Goal: Task Accomplishment & Management: Use online tool/utility

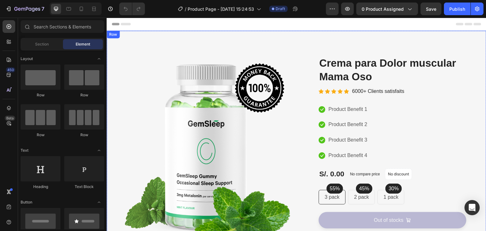
click at [425, 39] on div "Image Image Free Shipping Heading On oders over $70 Text block Row Image Money-…" at bounding box center [297, 175] width 380 height 289
click at [224, 34] on div "Image Image Free Shipping Heading On oders over $70 Text block Row Image Money-…" at bounding box center [297, 175] width 380 height 289
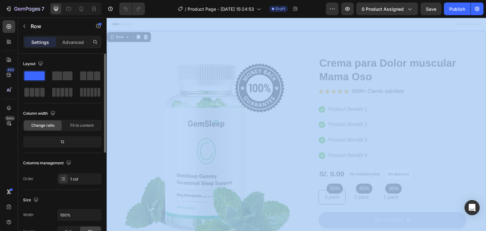
drag, startPoint x: 34, startPoint y: 79, endPoint x: 256, endPoint y: 36, distance: 226.2
click at [107, 54] on div "Layout Column width Change ratio Fit to content 12 Columns management Order 1 c…" at bounding box center [62, 152] width 89 height 196
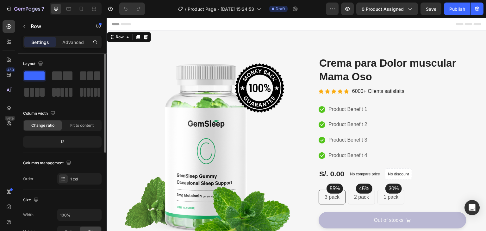
click at [34, 76] on span at bounding box center [34, 76] width 20 height 9
drag, startPoint x: 23, startPoint y: 75, endPoint x: 39, endPoint y: 75, distance: 15.2
click at [39, 75] on div at bounding box center [34, 75] width 23 height 11
click at [39, 75] on span at bounding box center [34, 76] width 20 height 9
drag, startPoint x: 37, startPoint y: 75, endPoint x: 198, endPoint y: 52, distance: 163.0
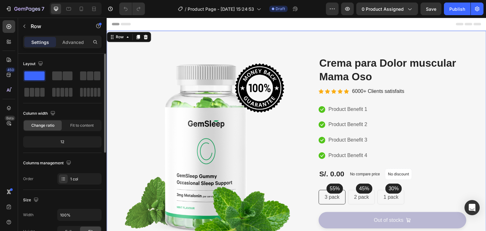
click at [107, 54] on div "Layout Column width Change ratio Fit to content 12 Columns management Order 1 c…" at bounding box center [62, 152] width 89 height 196
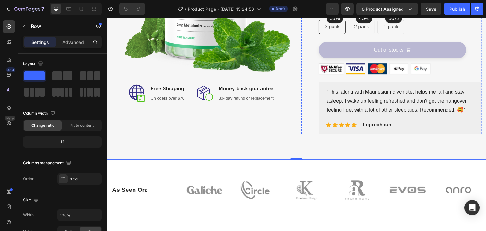
scroll to position [234, 0]
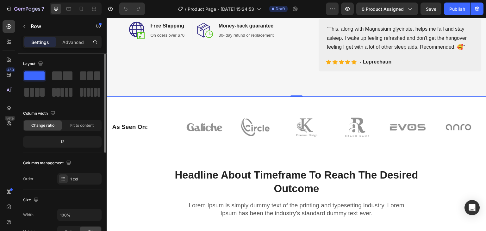
click at [70, 108] on div "Layout Column width Change ratio Fit to content 12 Columns management Order 1 c…" at bounding box center [62, 122] width 79 height 126
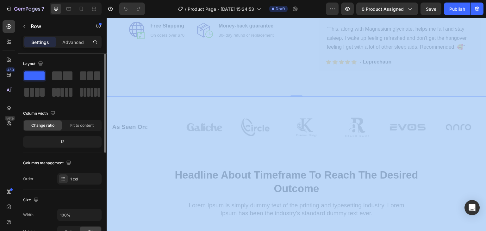
drag, startPoint x: 36, startPoint y: 79, endPoint x: 251, endPoint y: 128, distance: 220.2
click at [107, 128] on div "Layout Column width Change ratio Fit to content 12 Columns management Order 1 c…" at bounding box center [62, 152] width 89 height 196
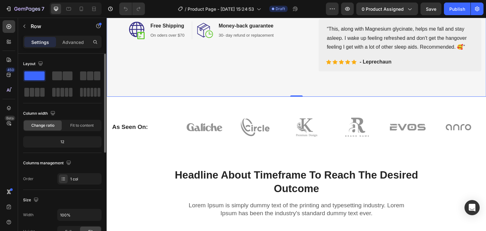
click at [39, 74] on span at bounding box center [34, 76] width 20 height 9
click at [8, 40] on icon at bounding box center [9, 42] width 6 height 6
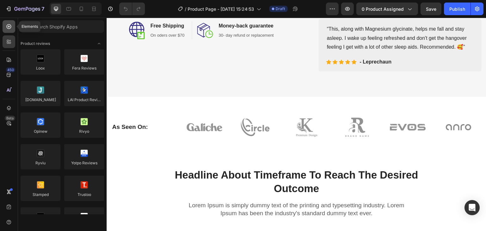
click at [4, 27] on div at bounding box center [9, 26] width 13 height 13
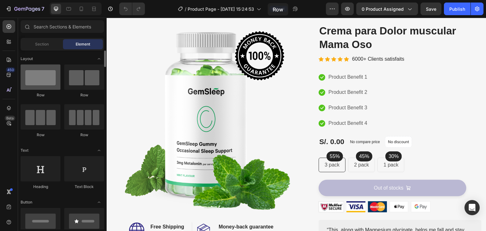
scroll to position [0, 0]
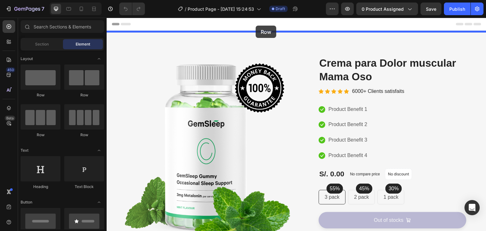
drag, startPoint x: 149, startPoint y: 102, endPoint x: 256, endPoint y: 26, distance: 130.9
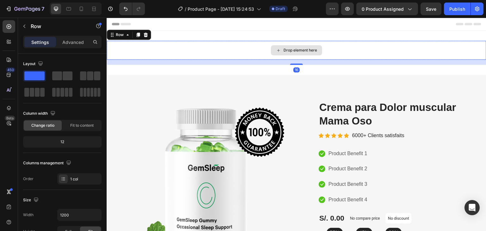
click at [230, 51] on div "Drop element here" at bounding box center [297, 50] width 380 height 19
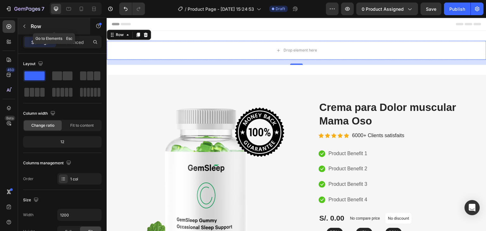
click at [23, 29] on button "button" at bounding box center [24, 26] width 10 height 10
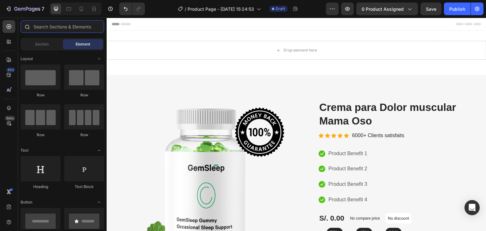
click at [39, 28] on input "text" at bounding box center [63, 26] width 84 height 13
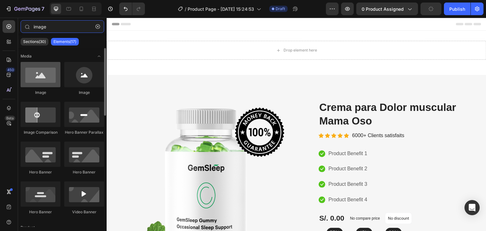
type input "image"
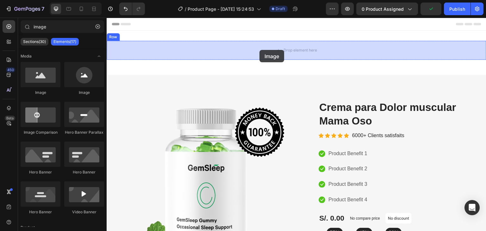
drag, startPoint x: 147, startPoint y: 98, endPoint x: 263, endPoint y: 49, distance: 126.0
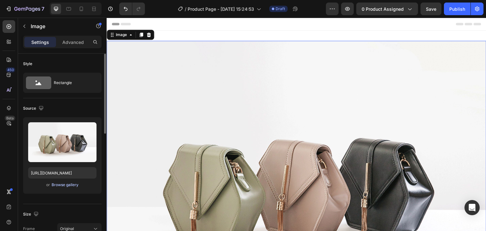
click at [61, 185] on div "Browse gallery" at bounding box center [65, 185] width 27 height 6
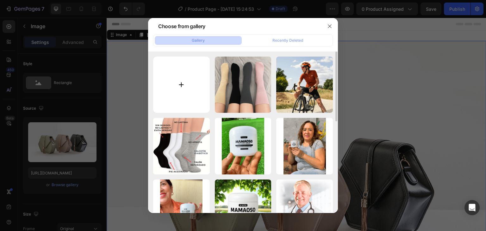
click at [187, 79] on input "file" at bounding box center [181, 85] width 57 height 57
click at [185, 93] on input "file" at bounding box center [181, 85] width 57 height 57
type input "C:\fakepath\TITULOOOO-min.png"
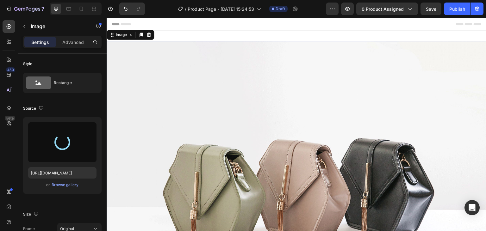
type input "[URL][DOMAIN_NAME]"
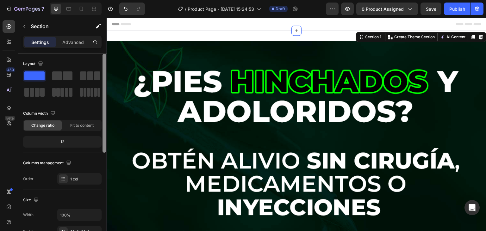
drag, startPoint x: 104, startPoint y: 77, endPoint x: 98, endPoint y: 50, distance: 27.7
click at [98, 50] on div "Settings Advanced Layout Column width Change ratio Fit to content 12 Columns ma…" at bounding box center [62, 143] width 89 height 214
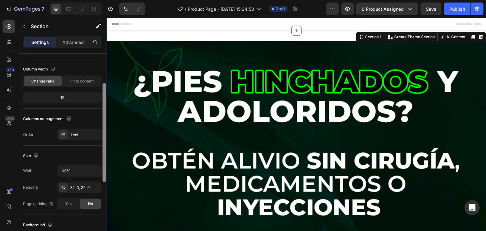
scroll to position [54, 0]
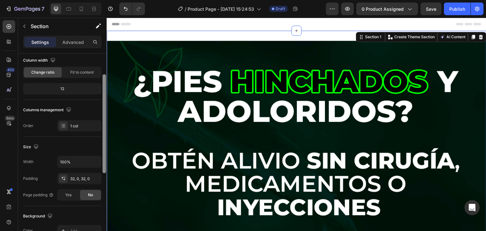
drag, startPoint x: 106, startPoint y: 136, endPoint x: 104, endPoint y: 163, distance: 27.6
click at [104, 163] on div at bounding box center [104, 123] width 3 height 99
click at [66, 161] on input "100%" at bounding box center [80, 160] width 44 height 11
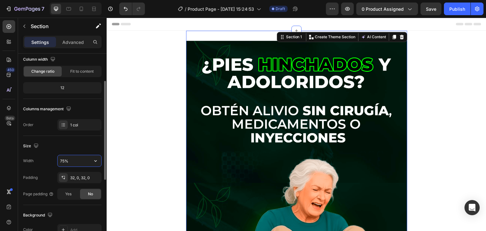
type input "75%"
click at [437, 98] on section "Image Row Section 1 You can create reusable sections Create Theme Section AI Co…" at bounding box center [296, 218] width 295 height 374
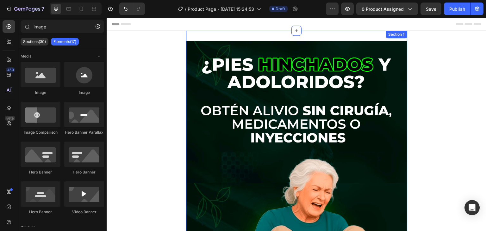
click at [226, 38] on div "Image Row Section 1" at bounding box center [296, 218] width 221 height 374
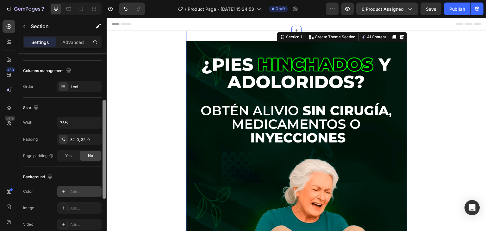
scroll to position [96, 0]
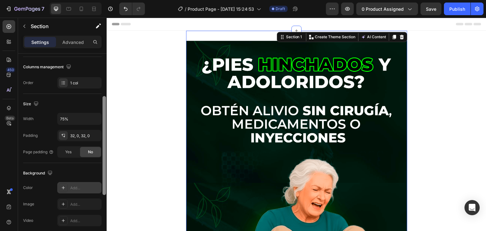
drag, startPoint x: 104, startPoint y: 135, endPoint x: 94, endPoint y: 184, distance: 50.0
click at [94, 184] on div "Layout Column width Change ratio Fit to content 12 Columns management Order 1 c…" at bounding box center [62, 152] width 89 height 196
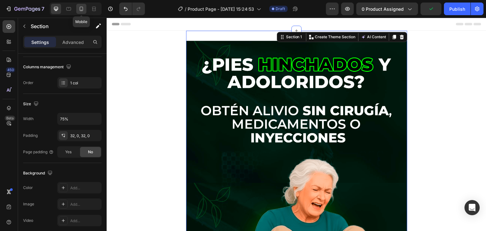
click at [80, 10] on icon at bounding box center [81, 9] width 3 height 4
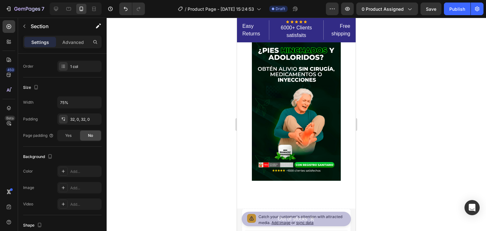
click at [345, 67] on section "Image Row Section 1" at bounding box center [296, 114] width 119 height 166
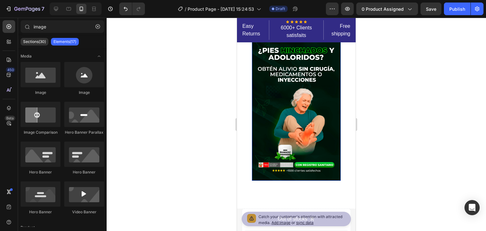
click at [266, 70] on img at bounding box center [296, 111] width 89 height 140
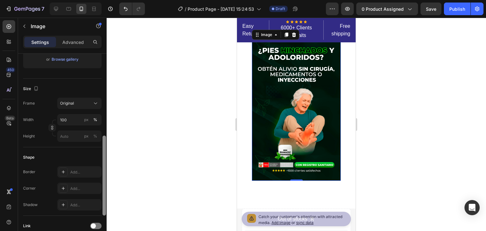
scroll to position [151, 0]
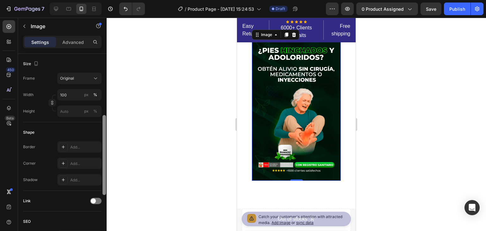
drag, startPoint x: 105, startPoint y: 95, endPoint x: 115, endPoint y: 156, distance: 62.6
click at [115, 0] on div "7 Version history / Product Page - [DATE] 15:24:53 Draft Preview 0 product assi…" at bounding box center [243, 0] width 486 height 0
click at [66, 114] on input "px %" at bounding box center [79, 111] width 44 height 11
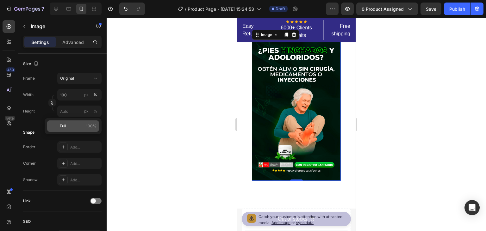
click at [63, 125] on span "Full" at bounding box center [63, 126] width 6 height 6
type input "100"
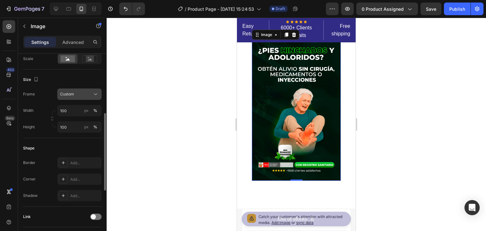
click at [76, 97] on div "Custom" at bounding box center [79, 94] width 39 height 6
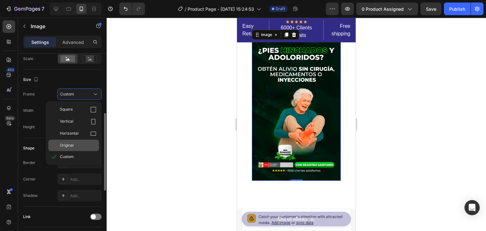
click at [72, 144] on span "Original" at bounding box center [67, 146] width 14 height 6
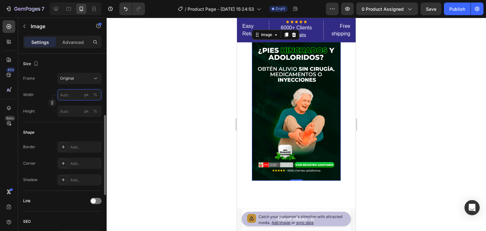
click at [64, 97] on input "px %" at bounding box center [79, 94] width 44 height 11
click at [66, 111] on p "Full 100%" at bounding box center [78, 110] width 37 height 6
type input "100"
click at [70, 112] on input "px %" at bounding box center [79, 111] width 44 height 11
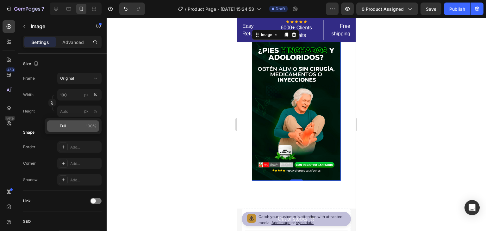
click at [64, 128] on span "Full" at bounding box center [63, 126] width 6 height 6
type input "100"
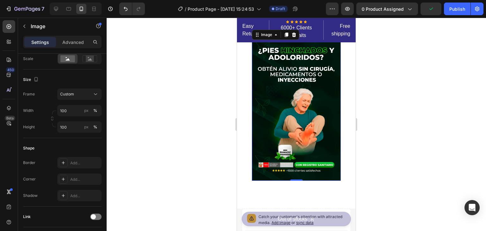
click at [293, 81] on img at bounding box center [296, 111] width 89 height 140
click at [287, 75] on img at bounding box center [296, 111] width 89 height 140
click at [241, 83] on section "Image 0 Row Section 1" at bounding box center [296, 114] width 119 height 166
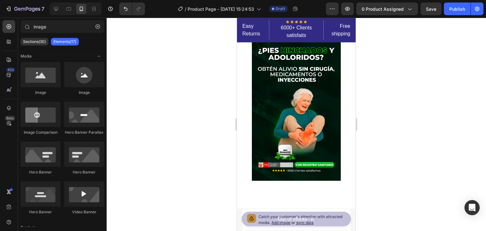
click at [250, 78] on section "Image Row Section 1" at bounding box center [296, 114] width 119 height 166
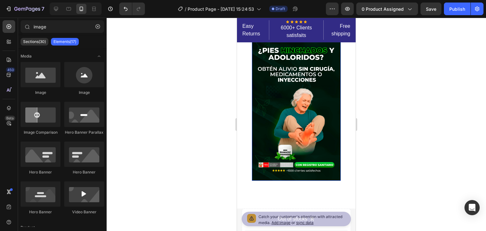
click at [303, 69] on img at bounding box center [296, 111] width 89 height 140
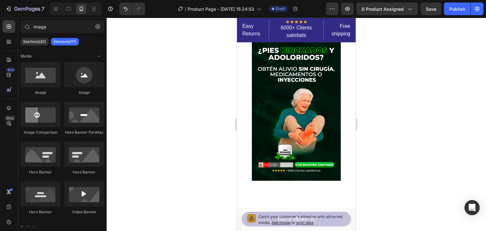
click at [351, 69] on section "Image Row Section 1" at bounding box center [296, 114] width 119 height 166
click at [342, 74] on section "Image Row Section 1" at bounding box center [296, 114] width 119 height 166
click at [248, 82] on section "Image Row Section 1" at bounding box center [296, 114] width 119 height 166
click at [57, 9] on icon at bounding box center [56, 9] width 6 height 6
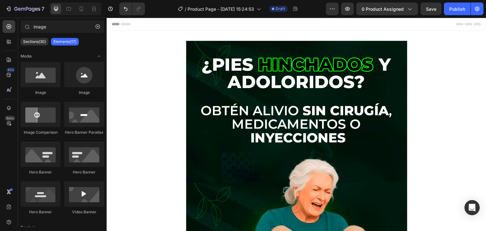
click at [169, 76] on section "Image Row Section 1" at bounding box center [296, 218] width 295 height 374
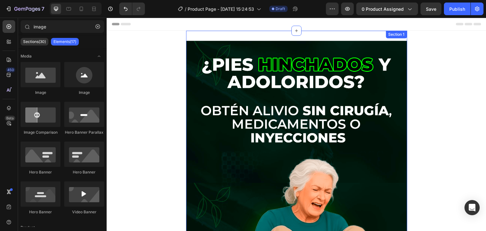
click at [249, 39] on div "Image Row Section 1" at bounding box center [296, 218] width 221 height 374
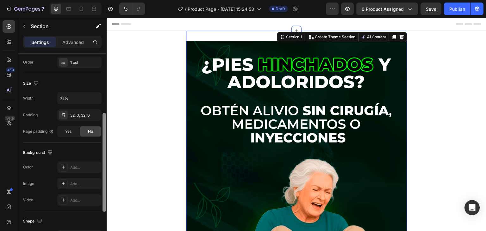
scroll to position [122, 0]
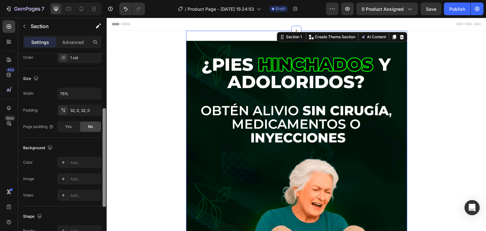
drag, startPoint x: 104, startPoint y: 59, endPoint x: 101, endPoint y: 121, distance: 61.8
click at [101, 121] on div "Layout Column width Change ratio Fit to content 12 Columns management Order 1 c…" at bounding box center [62, 152] width 89 height 196
click at [37, 75] on icon "button" at bounding box center [36, 78] width 6 height 6
click at [36, 111] on icon "button" at bounding box center [37, 111] width 6 height 6
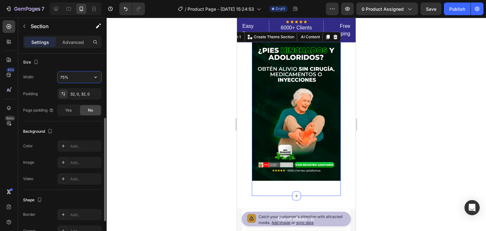
drag, startPoint x: 65, startPoint y: 78, endPoint x: 51, endPoint y: 80, distance: 14.5
click at [58, 80] on input "75%" at bounding box center [80, 77] width 44 height 11
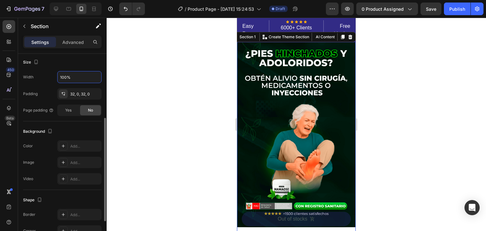
type input "100%"
click at [417, 64] on div at bounding box center [297, 125] width 380 height 214
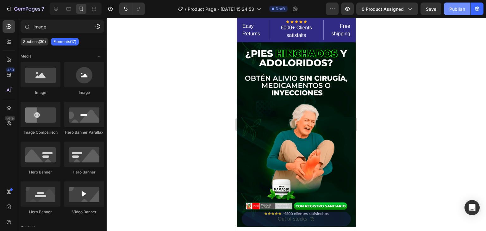
click at [454, 11] on div "Publish" at bounding box center [457, 9] width 16 height 7
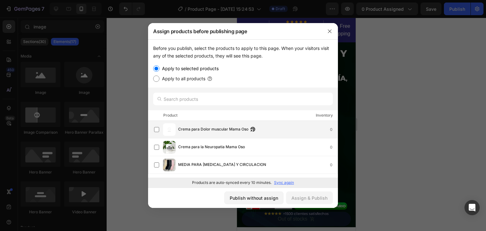
click at [163, 129] on img at bounding box center [169, 129] width 13 height 13
click at [303, 199] on div "Assign & Publish" at bounding box center [310, 198] width 36 height 7
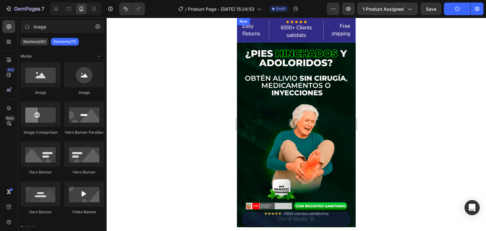
click at [326, 19] on div "Easy Returns Text block Icon Icon Icon Icon Icon Icon List Hoz 6000+ Clients sa…" at bounding box center [296, 30] width 119 height 25
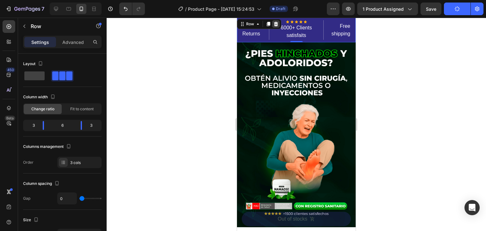
click at [275, 23] on icon at bounding box center [276, 24] width 4 height 4
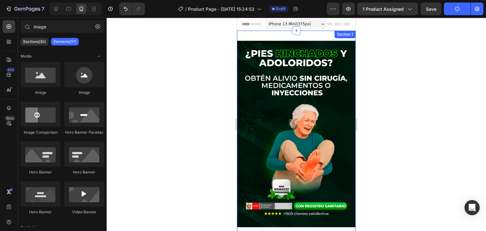
click at [321, 35] on div "Image Row Section 1" at bounding box center [296, 137] width 119 height 212
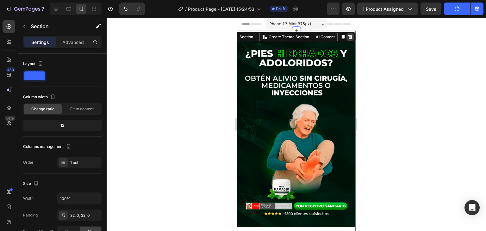
click at [349, 37] on icon at bounding box center [350, 37] width 5 height 5
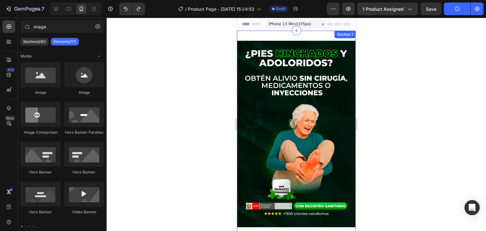
click at [292, 35] on div "Image Row Section 1" at bounding box center [296, 137] width 119 height 212
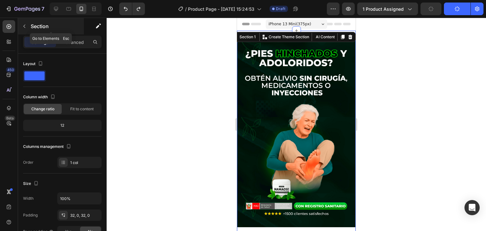
click at [23, 27] on icon "button" at bounding box center [24, 26] width 5 height 5
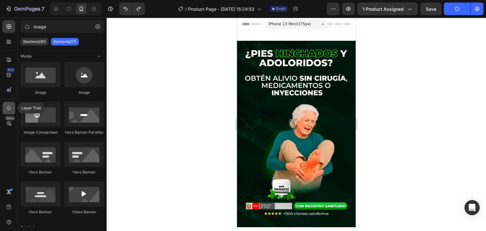
click at [8, 110] on icon at bounding box center [9, 108] width 4 height 4
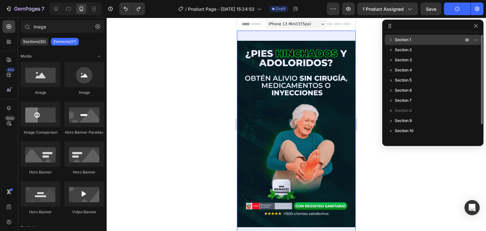
click at [420, 39] on p "Section 1" at bounding box center [430, 40] width 70 height 6
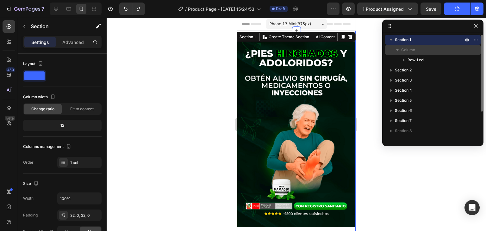
click at [421, 49] on p "Column" at bounding box center [432, 50] width 63 height 6
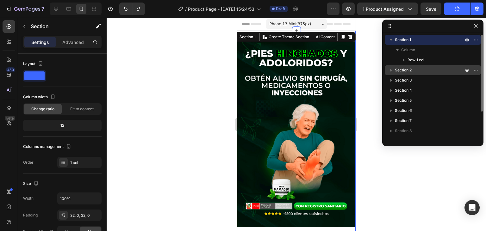
click at [423, 70] on p "Section 2" at bounding box center [430, 70] width 70 height 6
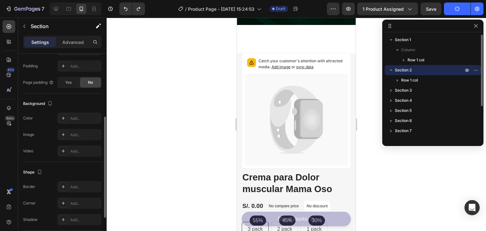
scroll to position [203, 0]
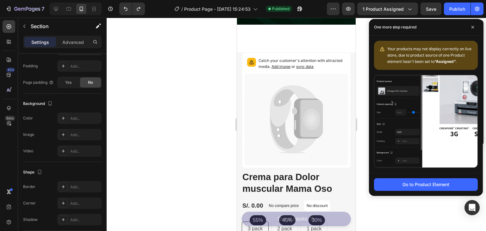
click at [431, 58] on div "Your products may not display correctly on live store, due to product source of…" at bounding box center [429, 55] width 85 height 19
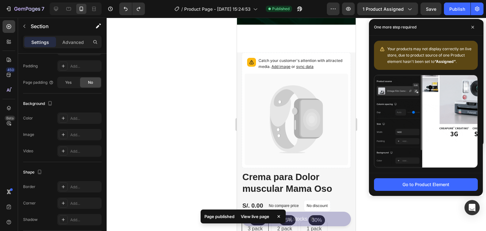
click at [435, 33] on div "One more step required" at bounding box center [426, 27] width 114 height 17
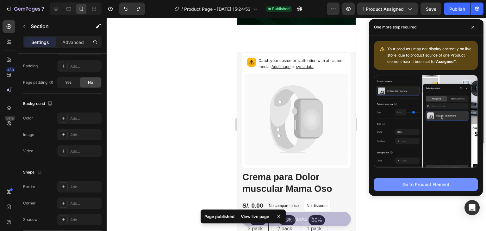
click at [423, 183] on div "Go to Product Element" at bounding box center [426, 184] width 47 height 7
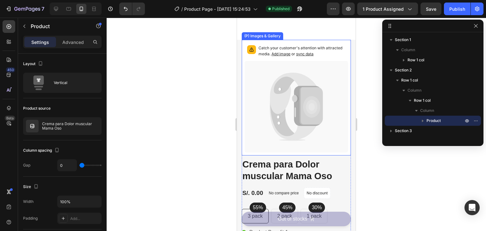
scroll to position [0, 0]
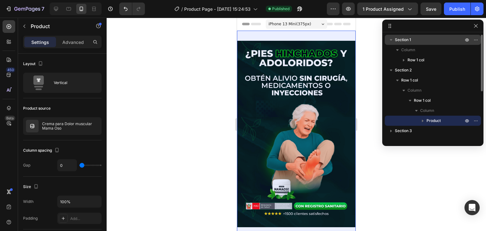
click at [406, 39] on span "Section 1" at bounding box center [403, 40] width 16 height 6
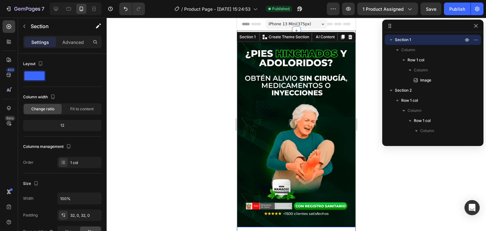
click at [322, 82] on img at bounding box center [296, 134] width 119 height 187
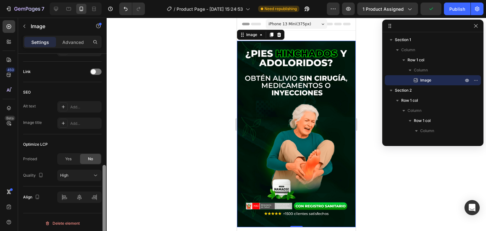
scroll to position [298, 0]
drag, startPoint x: 104, startPoint y: 80, endPoint x: 105, endPoint y: 203, distance: 123.1
click at [105, 203] on div at bounding box center [104, 211] width 3 height 78
click at [72, 41] on p "Advanced" at bounding box center [73, 42] width 22 height 7
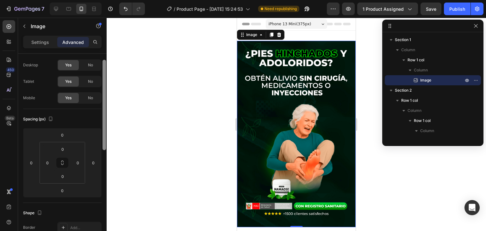
scroll to position [0, 0]
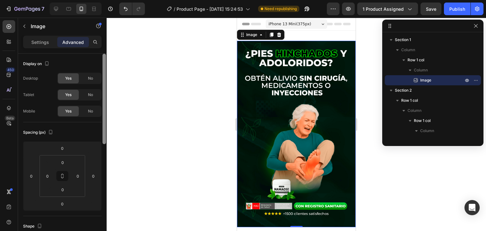
drag, startPoint x: 104, startPoint y: 174, endPoint x: 101, endPoint y: 52, distance: 122.6
click at [101, 52] on div "Settings Advanced Display on Desktop Yes No Tablet Yes No Mobile Yes No Spacing…" at bounding box center [62, 143] width 89 height 214
click at [91, 112] on span "No" at bounding box center [90, 112] width 5 height 6
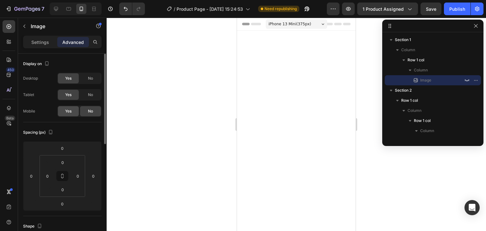
click at [69, 115] on div "Yes" at bounding box center [68, 111] width 21 height 10
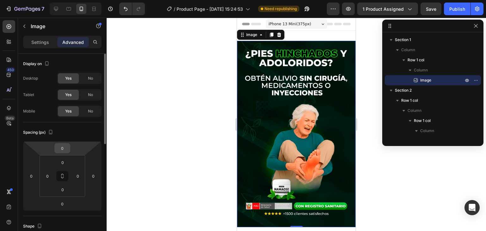
click at [61, 150] on input "0" at bounding box center [62, 148] width 13 height 9
click at [71, 0] on html "7 Version history / Product Page - [DATE] 15:24:53 Need republishing Preview 1 …" at bounding box center [243, 0] width 486 height 0
click at [303, 34] on div "Image 0 Row Section 1" at bounding box center [296, 137] width 119 height 212
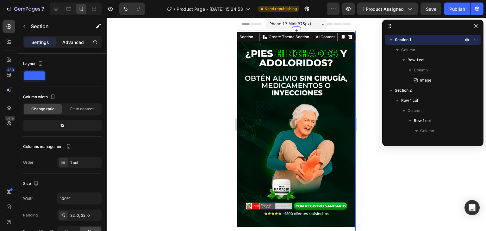
click at [69, 45] on p "Advanced" at bounding box center [73, 42] width 22 height 7
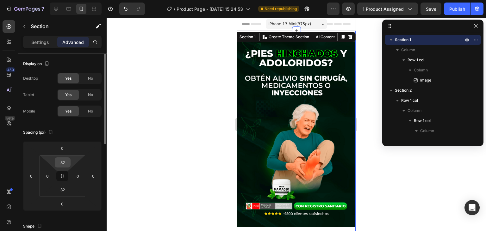
click at [65, 162] on input "32" at bounding box center [62, 162] width 13 height 9
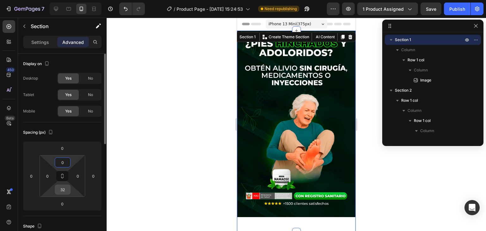
type input "0"
click at [63, 192] on input "32" at bounding box center [62, 189] width 13 height 9
type input "0"
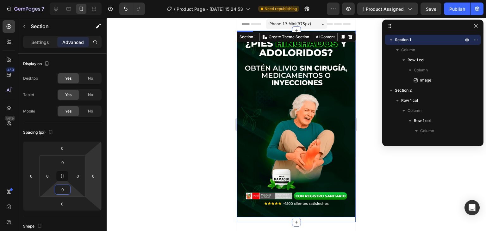
click at [188, 118] on div at bounding box center [297, 125] width 380 height 214
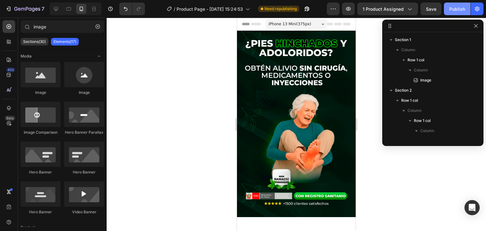
click at [451, 11] on div "Publish" at bounding box center [457, 9] width 16 height 7
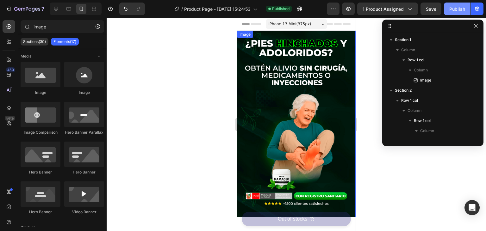
click at [451, 11] on div "Publish" at bounding box center [457, 9] width 16 height 7
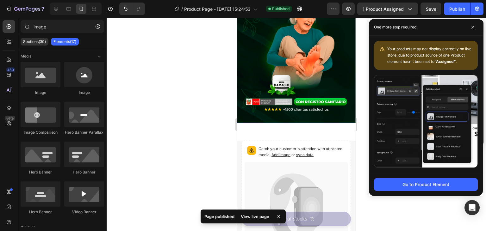
scroll to position [134, 0]
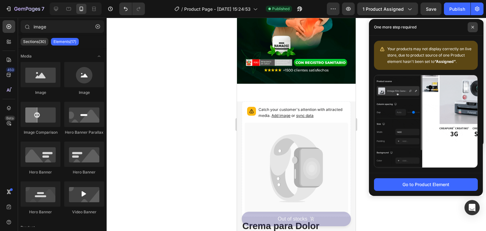
click at [474, 28] on icon at bounding box center [472, 27] width 3 height 3
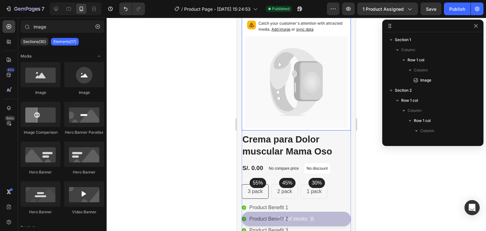
scroll to position [0, 0]
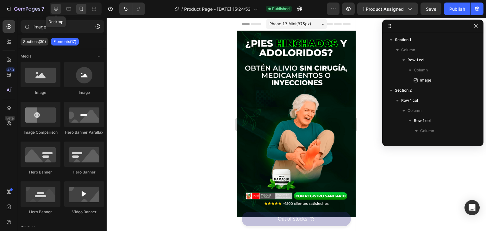
click at [53, 8] on div at bounding box center [56, 9] width 10 height 10
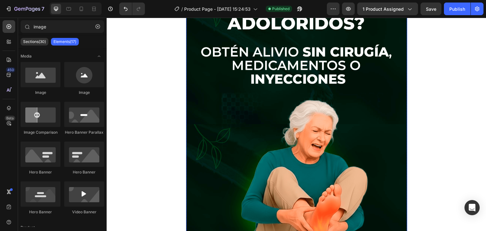
scroll to position [100, 0]
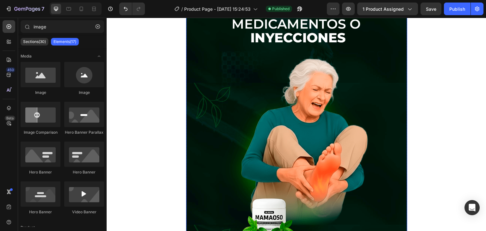
click at [205, 53] on img at bounding box center [296, 114] width 221 height 348
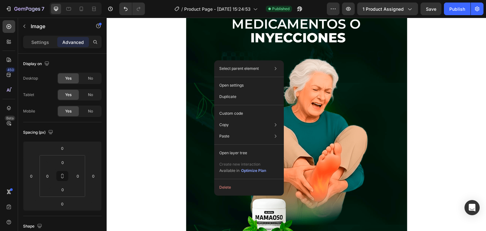
click at [418, 106] on section "Image 0 Row Section 1" at bounding box center [296, 117] width 295 height 374
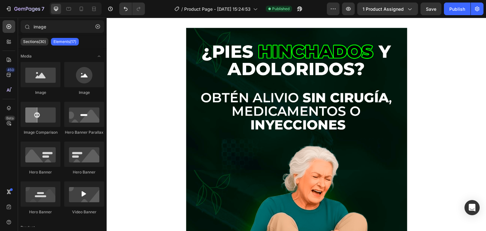
scroll to position [0, 0]
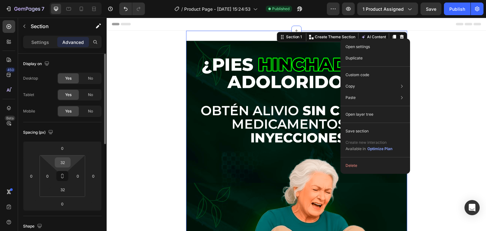
click at [64, 165] on input "32" at bounding box center [62, 162] width 13 height 9
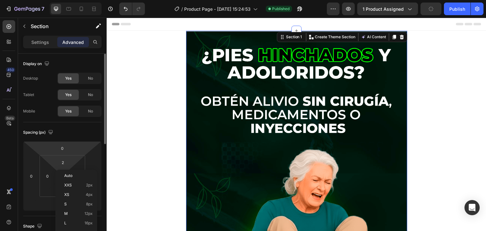
click at [51, 0] on html "7 Version history / Product Page - [DATE] 15:24:53 Published Preview 1 product …" at bounding box center [243, 0] width 486 height 0
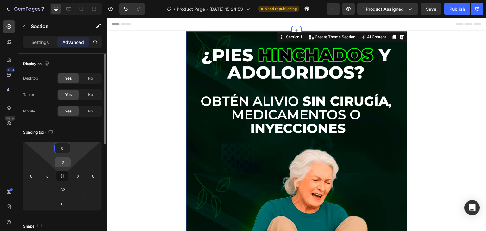
click at [64, 161] on input "2" at bounding box center [62, 162] width 13 height 9
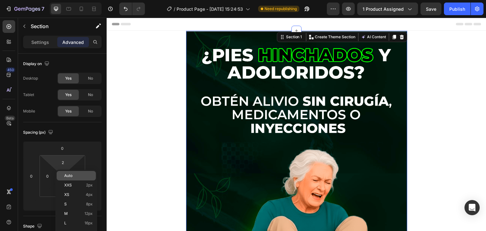
click at [67, 174] on span "Auto" at bounding box center [68, 176] width 8 height 4
type input "Auto"
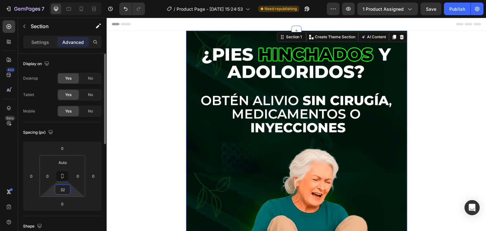
click at [61, 192] on input "32" at bounding box center [62, 189] width 13 height 9
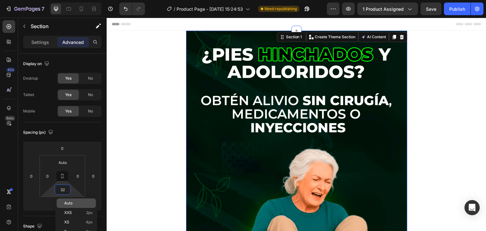
click at [68, 204] on span "Auto" at bounding box center [68, 203] width 8 height 4
type input "Auto"
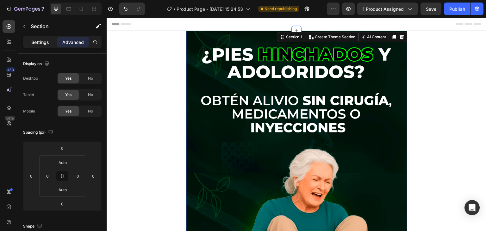
click at [44, 41] on p "Settings" at bounding box center [40, 42] width 18 height 7
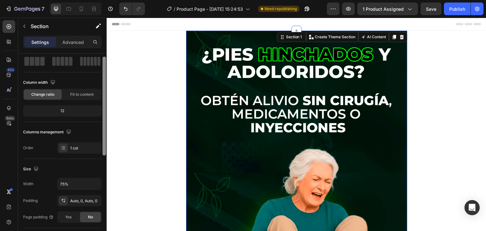
scroll to position [32, 0]
drag, startPoint x: 104, startPoint y: 145, endPoint x: 104, endPoint y: 161, distance: 16.5
click at [104, 154] on div at bounding box center [104, 104] width 3 height 99
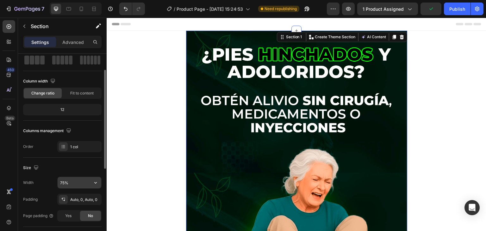
click at [64, 182] on input "75%" at bounding box center [80, 182] width 44 height 11
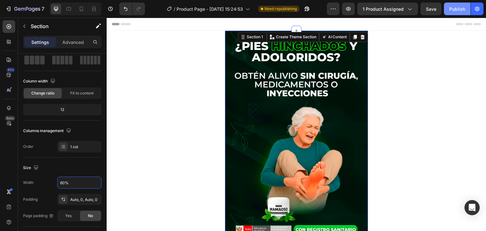
click at [454, 8] on div "Publish" at bounding box center [457, 9] width 16 height 7
click at [82, 9] on icon at bounding box center [81, 9] width 6 height 6
type input "100%"
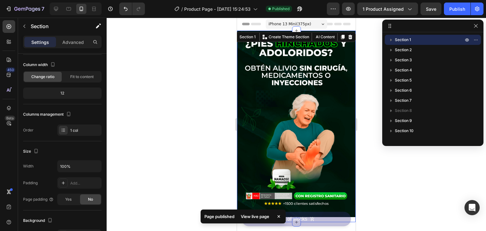
click at [362, 54] on div at bounding box center [297, 125] width 380 height 214
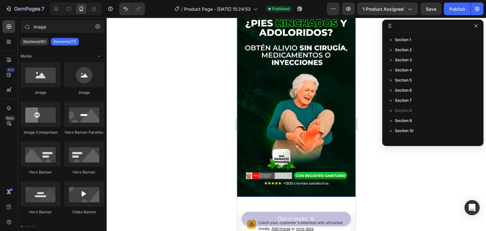
scroll to position [33, 0]
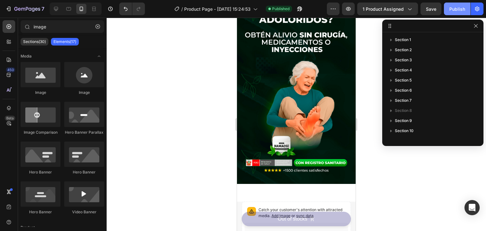
click at [453, 13] on button "Publish" at bounding box center [457, 9] width 27 height 13
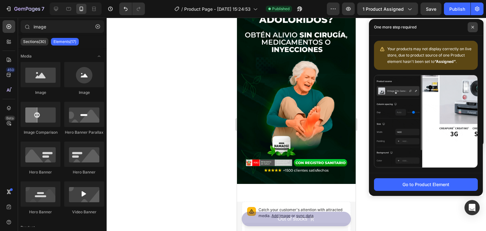
click at [472, 27] on icon at bounding box center [472, 27] width 3 height 3
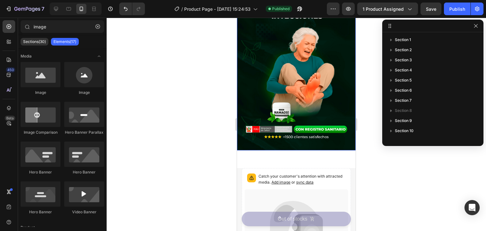
scroll to position [100, 0]
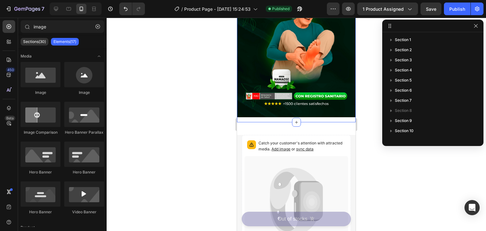
click at [284, 118] on div "Image Row" at bounding box center [296, 27] width 119 height 192
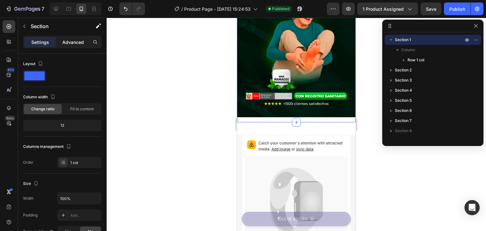
click at [79, 43] on p "Advanced" at bounding box center [73, 42] width 22 height 7
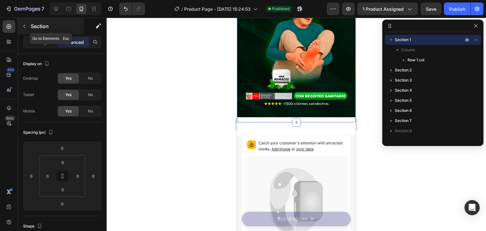
click at [25, 28] on icon "button" at bounding box center [24, 26] width 5 height 5
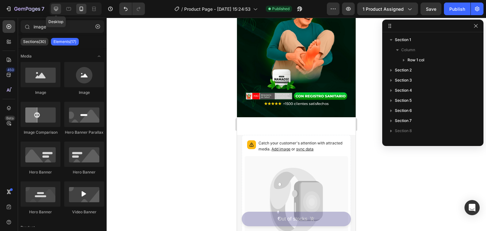
click at [56, 9] on icon at bounding box center [56, 9] width 4 height 4
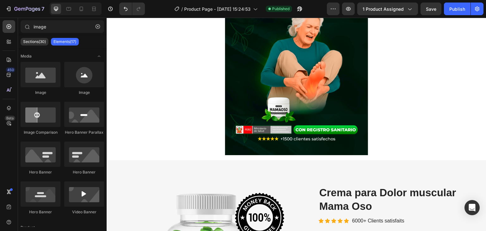
click at [5, 49] on div "450 Beta" at bounding box center [9, 103] width 13 height 166
click at [6, 44] on icon at bounding box center [9, 42] width 6 height 6
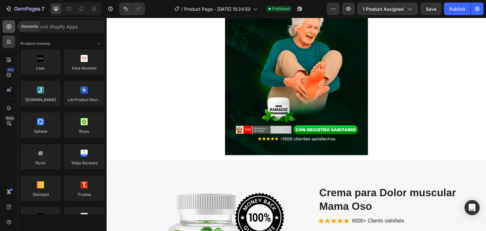
click at [9, 31] on div at bounding box center [9, 26] width 13 height 13
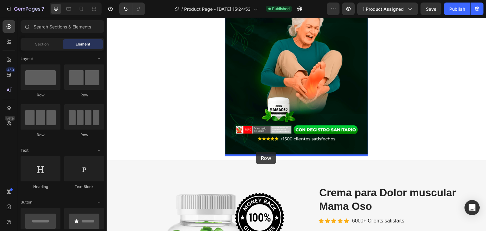
drag, startPoint x: 149, startPoint y: 92, endPoint x: 256, endPoint y: 152, distance: 122.2
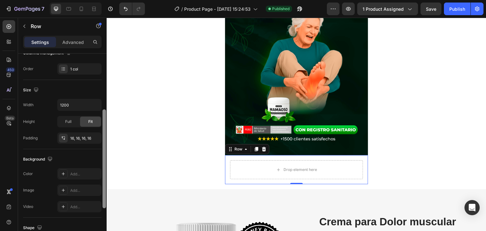
drag, startPoint x: 104, startPoint y: 98, endPoint x: 107, endPoint y: 181, distance: 83.3
click at [107, 181] on div at bounding box center [104, 152] width 5 height 196
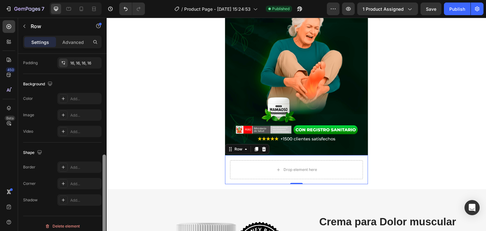
scroll to position [190, 0]
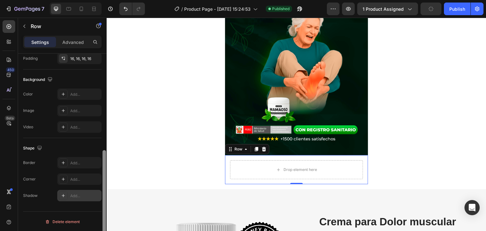
drag, startPoint x: 104, startPoint y: 167, endPoint x: 100, endPoint y: 199, distance: 32.9
click at [100, 199] on div "Layout Column width Change ratio Fit to content 12 Columns management Order 1 c…" at bounding box center [62, 152] width 89 height 196
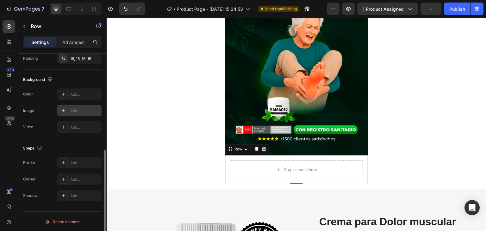
click at [60, 108] on div at bounding box center [63, 110] width 9 height 9
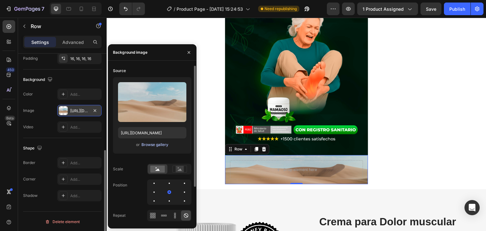
click at [160, 145] on div "Browse gallery" at bounding box center [154, 145] width 27 height 6
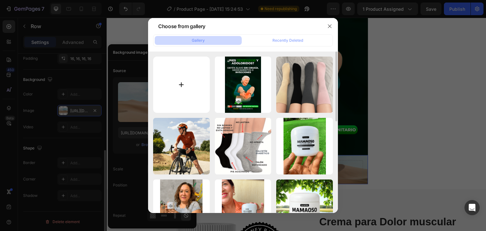
click at [181, 89] on input "file" at bounding box center [181, 85] width 57 height 57
type input "C:\fakepath\footer-bg.jpg"
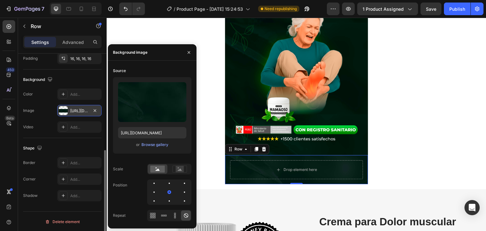
type input "[URL][DOMAIN_NAME]"
click at [176, 170] on rect at bounding box center [180, 169] width 8 height 6
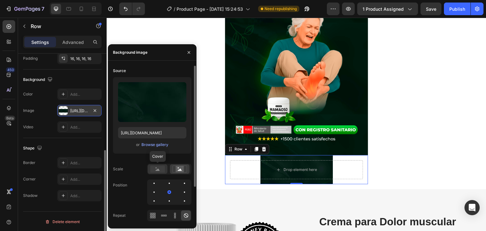
click at [156, 170] on rect at bounding box center [157, 169] width 15 height 7
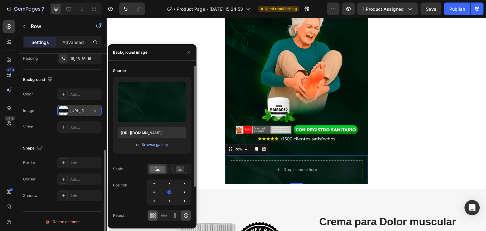
click at [154, 218] on icon at bounding box center [153, 216] width 6 height 6
click at [164, 216] on icon at bounding box center [164, 216] width 6 height 6
click at [184, 216] on icon at bounding box center [186, 216] width 6 height 6
click at [456, 9] on div "Publish" at bounding box center [457, 9] width 16 height 7
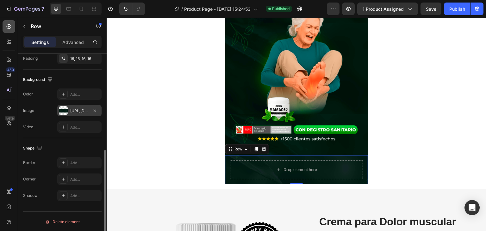
click at [9, 29] on icon at bounding box center [9, 26] width 6 height 6
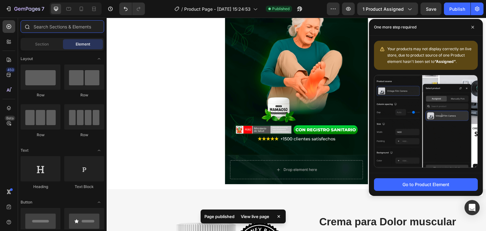
click at [58, 26] on input "text" at bounding box center [63, 26] width 84 height 13
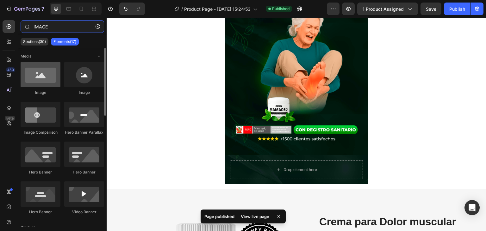
type input "IMAGE"
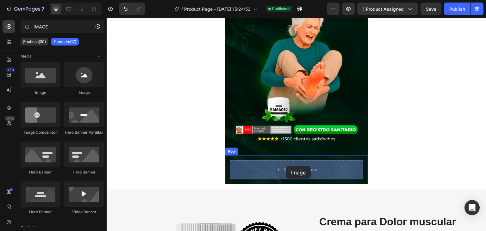
drag, startPoint x: 140, startPoint y: 91, endPoint x: 286, endPoint y: 166, distance: 164.7
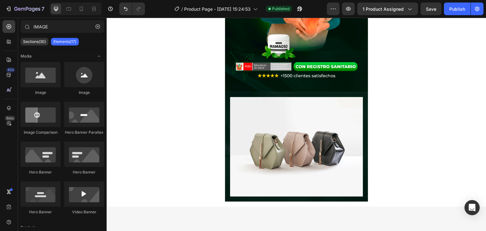
scroll to position [167, 0]
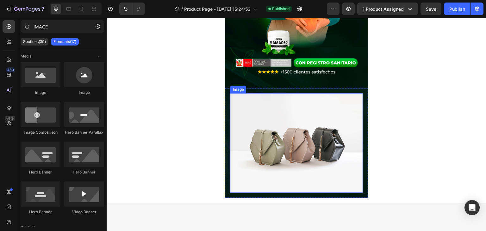
click at [296, 131] on img at bounding box center [296, 142] width 133 height 99
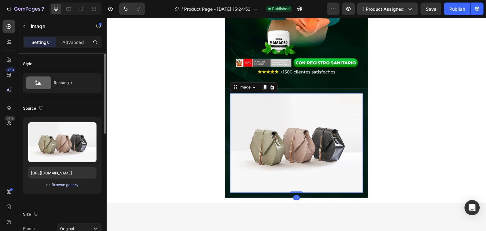
click at [64, 184] on div "Browse gallery" at bounding box center [65, 185] width 27 height 6
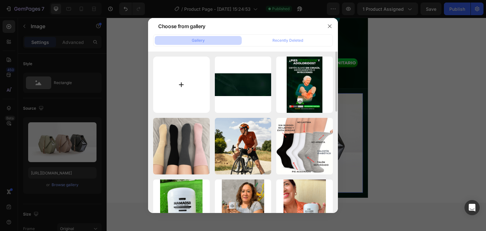
click at [182, 88] on input "file" at bounding box center [181, 85] width 57 height 57
type input "C:\fakepath\414869812_bb2ae88b-de7c-4c9a-a8f4-1aa4614baba8.png"
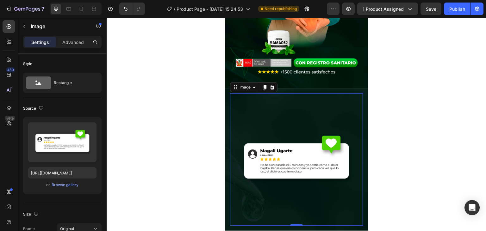
type input "[URL][DOMAIN_NAME]"
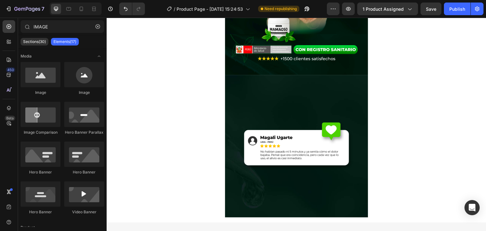
scroll to position [250, 0]
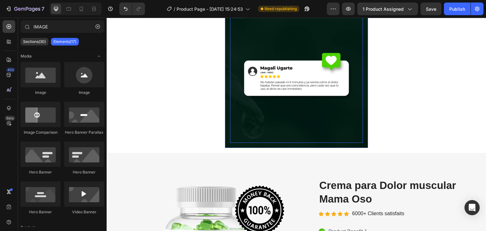
click at [317, 66] on img at bounding box center [296, 76] width 133 height 133
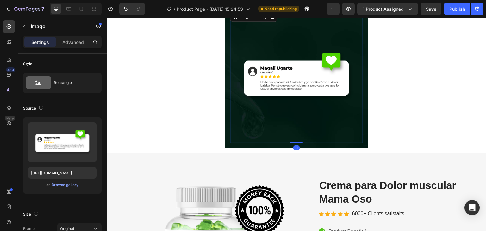
click at [274, 88] on img at bounding box center [296, 76] width 133 height 133
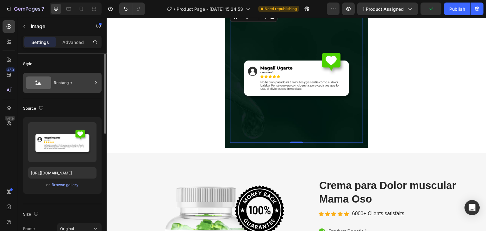
click at [65, 85] on div "Rectangle" at bounding box center [73, 83] width 39 height 15
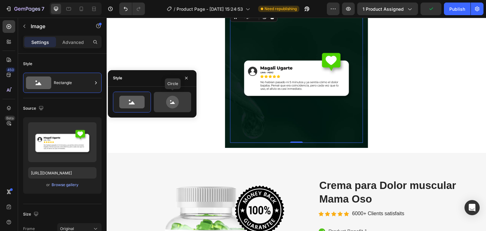
click at [170, 103] on icon at bounding box center [172, 102] width 13 height 13
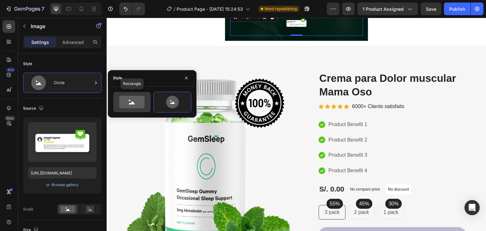
click at [126, 102] on icon at bounding box center [131, 102] width 25 height 13
type input "100"
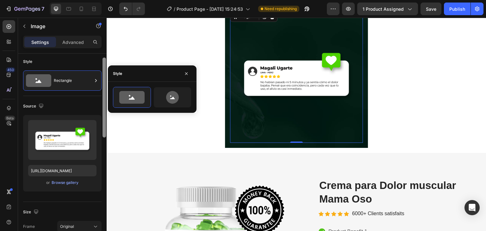
scroll to position [0, 0]
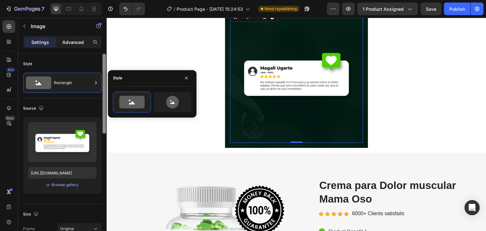
drag, startPoint x: 104, startPoint y: 61, endPoint x: 88, endPoint y: 43, distance: 23.8
click at [88, 43] on div "Settings Advanced Style Rectangle Source Upload Image [URL][DOMAIN_NAME] or Bro…" at bounding box center [62, 143] width 89 height 214
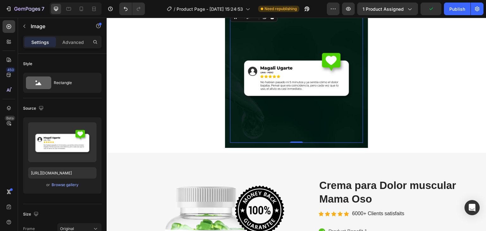
click at [285, 89] on img at bounding box center [296, 76] width 133 height 133
click at [267, 66] on img at bounding box center [296, 76] width 133 height 133
click at [63, 185] on div "Browse gallery" at bounding box center [65, 185] width 27 height 6
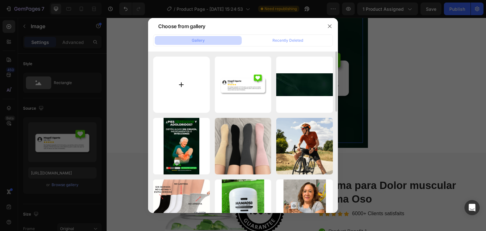
click at [197, 83] on input "file" at bounding box center [181, 85] width 57 height 57
type input "C:\fakepath\REVOWSDD.png"
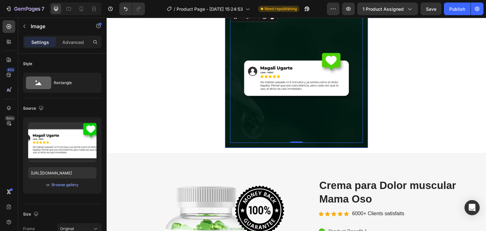
type input "[URL][DOMAIN_NAME]"
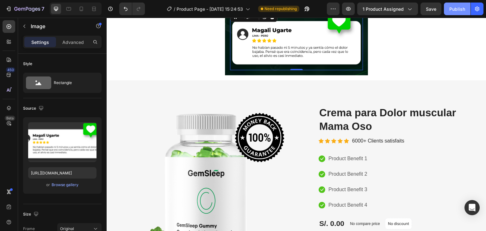
click at [451, 9] on div "Publish" at bounding box center [457, 9] width 16 height 7
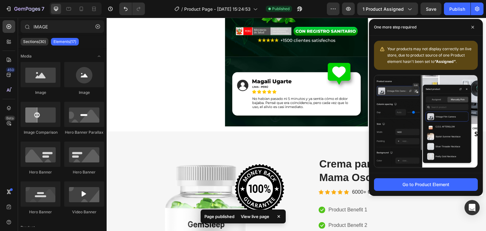
scroll to position [180, 0]
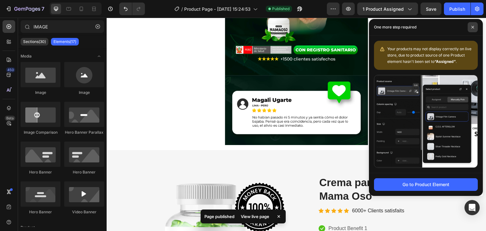
click at [473, 29] on span at bounding box center [473, 27] width 10 height 10
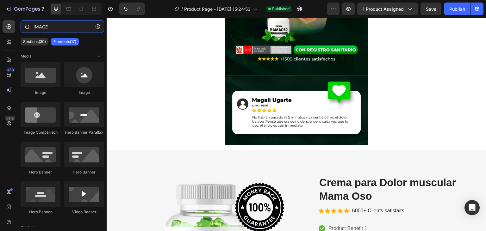
click at [50, 28] on input "IMAGE" at bounding box center [63, 26] width 84 height 13
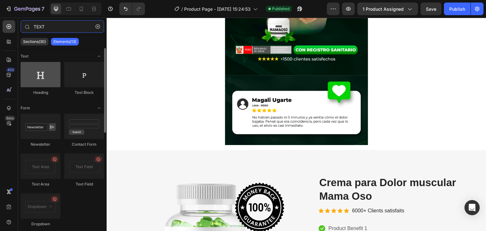
type input "TEXT"
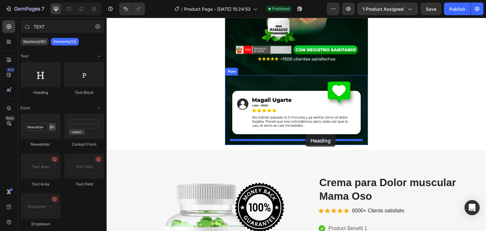
drag, startPoint x: 147, startPoint y: 95, endPoint x: 305, endPoint y: 135, distance: 163.1
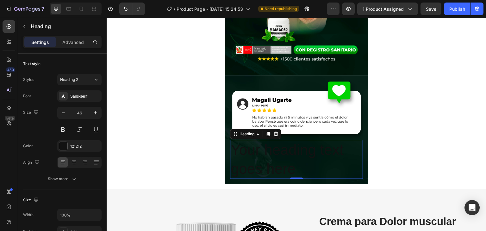
click at [262, 160] on h2 "Your heading text goes here" at bounding box center [296, 159] width 133 height 39
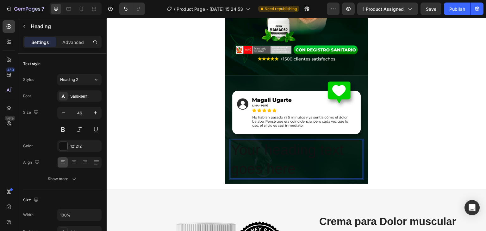
click at [262, 160] on p "Your heading text goes here" at bounding box center [296, 160] width 131 height 38
click at [400, 114] on section "Image Image DILE ADIOS A ES EDOLOR Heading 0 Row Row Section 1" at bounding box center [297, 20] width 238 height 339
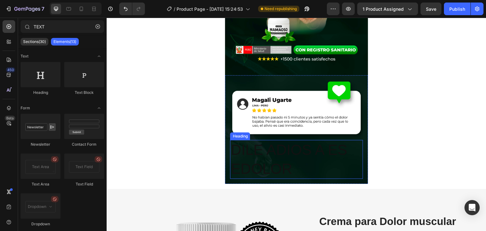
click at [282, 149] on p "DILE ADIOS A ES EDOLOR" at bounding box center [296, 160] width 131 height 38
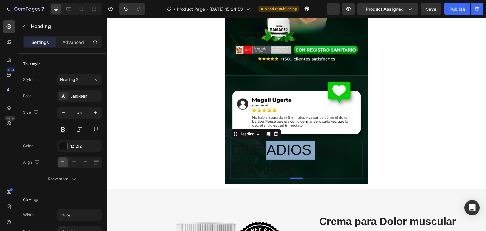
click at [266, 148] on p "DILE ADIOS A ES EDOLOR" at bounding box center [296, 160] width 131 height 38
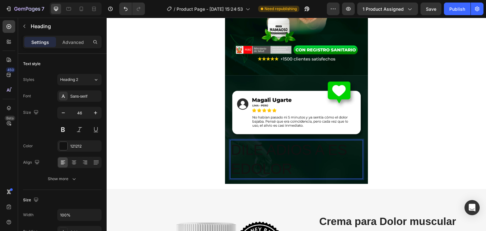
click at [266, 148] on p "DILE ADIOS A ES EDOLOR" at bounding box center [296, 160] width 131 height 38
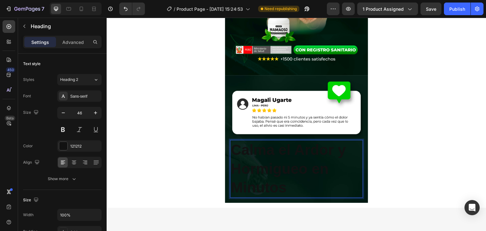
click at [268, 182] on strong "Calma el Ardor y Hormigueo en Minutos" at bounding box center [288, 169] width 115 height 54
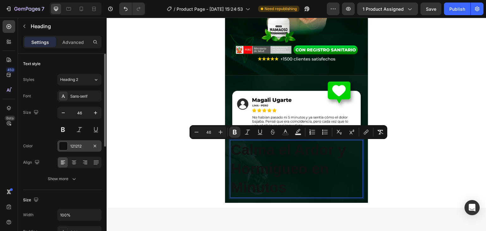
click at [66, 144] on div at bounding box center [63, 146] width 8 height 8
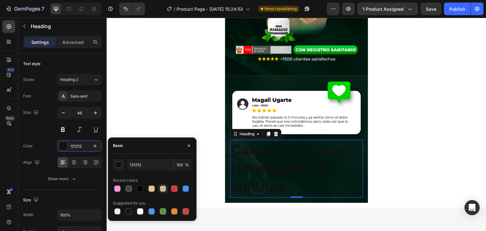
click at [161, 187] on div at bounding box center [163, 189] width 6 height 6
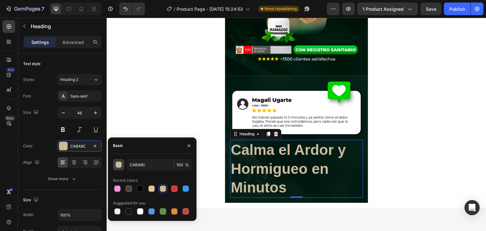
click at [117, 167] on div "button" at bounding box center [119, 165] width 6 height 6
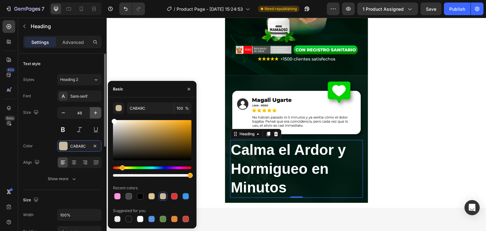
drag, startPoint x: 132, startPoint y: 133, endPoint x: 93, endPoint y: 107, distance: 47.1
click at [93, 107] on div "450 Beta TEXT Sections(30) Elements(13) Text Heading Text Block Form Newsletter…" at bounding box center [53, 125] width 107 height 214
type input "FFFFFF"
click at [189, 91] on icon "button" at bounding box center [188, 89] width 5 height 5
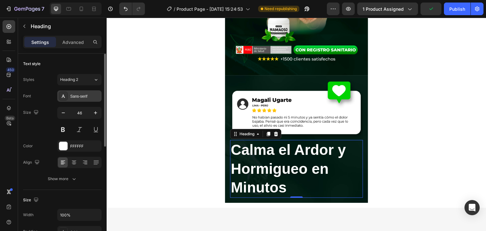
click at [85, 98] on div "Sans-serif" at bounding box center [85, 97] width 30 height 6
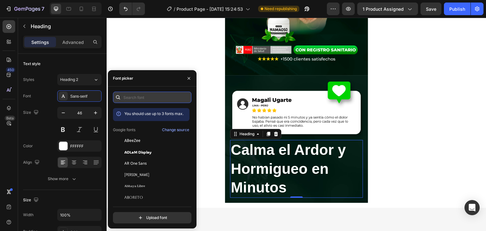
click at [143, 98] on input "text" at bounding box center [152, 97] width 79 height 11
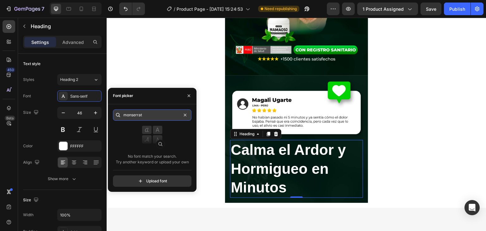
click at [131, 116] on input "monserrat" at bounding box center [152, 115] width 79 height 11
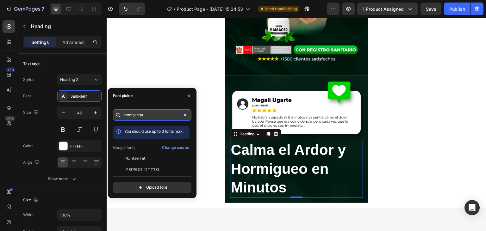
type input "montserrat"
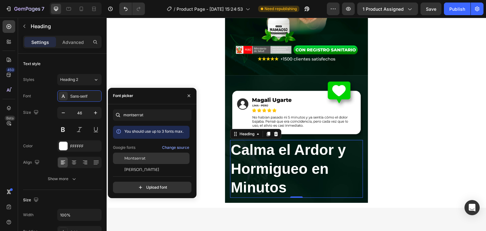
click at [141, 160] on span "Montserrat" at bounding box center [134, 159] width 21 height 6
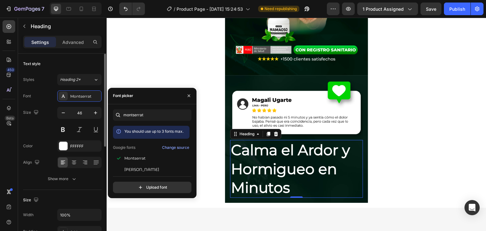
click at [79, 62] on div "Text style" at bounding box center [62, 64] width 79 height 10
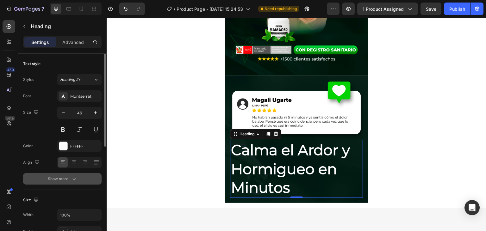
click at [67, 180] on div "Show more" at bounding box center [62, 179] width 29 height 6
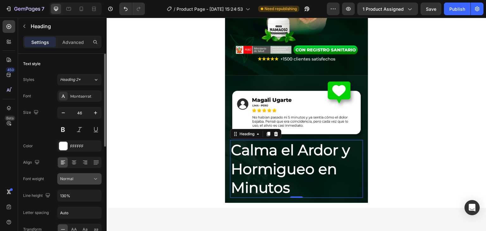
click at [83, 179] on div "Normal" at bounding box center [76, 179] width 32 height 6
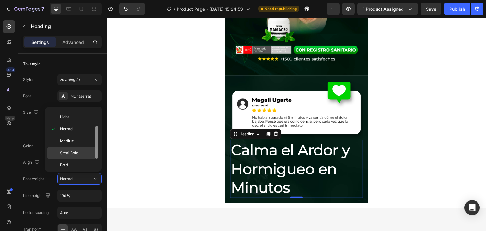
scroll to position [25, 0]
drag, startPoint x: 97, startPoint y: 135, endPoint x: 94, endPoint y: 149, distance: 14.6
click at [94, 149] on div "Thin Extra Light Light Normal Medium Semi Bold Bold Extra Bold Black" at bounding box center [73, 139] width 52 height 59
click at [71, 161] on p "Bold" at bounding box center [77, 163] width 34 height 6
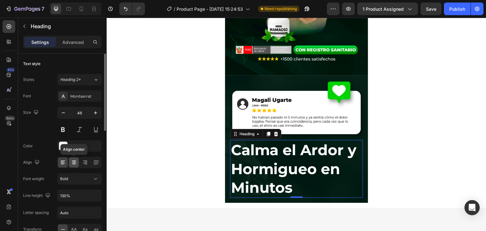
click at [73, 160] on icon at bounding box center [74, 163] width 6 height 6
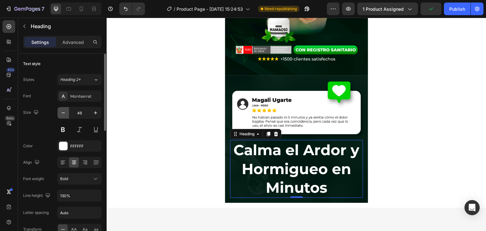
click at [63, 115] on icon "button" at bounding box center [63, 113] width 6 height 6
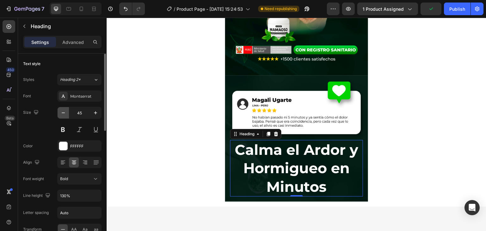
click at [63, 115] on icon "button" at bounding box center [63, 113] width 6 height 6
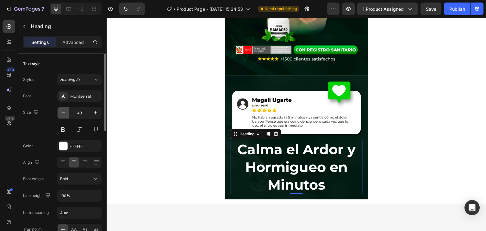
click at [63, 115] on icon "button" at bounding box center [63, 113] width 6 height 6
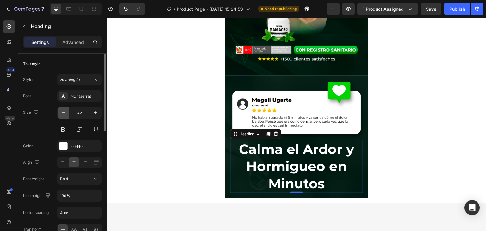
click at [63, 115] on icon "button" at bounding box center [63, 113] width 6 height 6
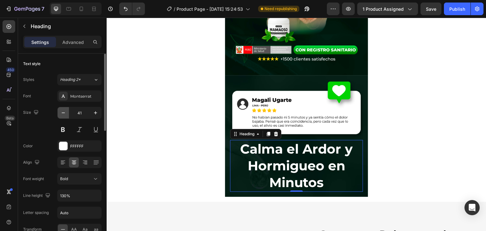
click at [63, 115] on icon "button" at bounding box center [63, 113] width 6 height 6
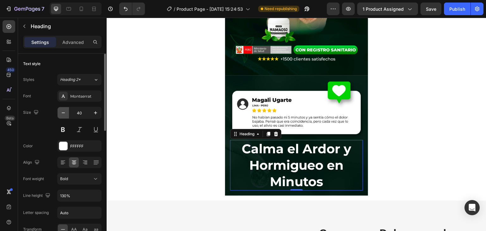
click at [63, 115] on icon "button" at bounding box center [63, 113] width 6 height 6
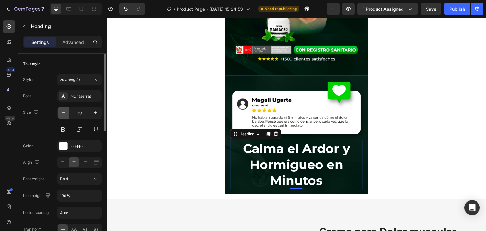
click at [63, 115] on icon "button" at bounding box center [63, 113] width 6 height 6
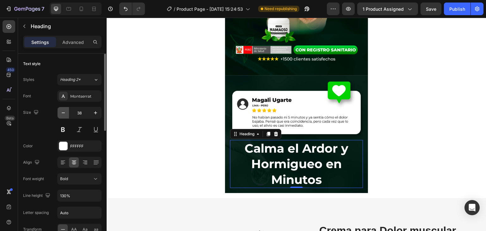
click at [63, 115] on icon "button" at bounding box center [63, 113] width 6 height 6
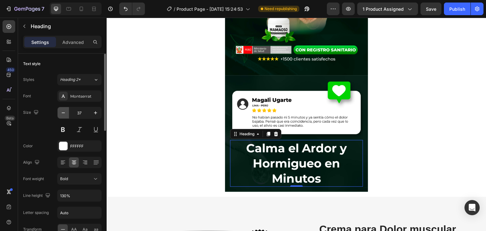
click at [63, 115] on icon "button" at bounding box center [63, 113] width 6 height 6
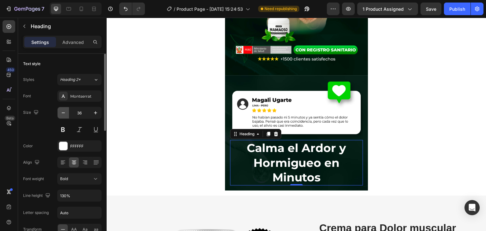
click at [63, 115] on icon "button" at bounding box center [63, 113] width 6 height 6
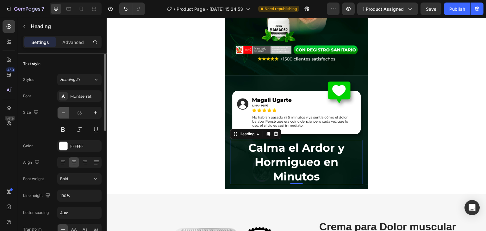
click at [63, 115] on icon "button" at bounding box center [63, 113] width 6 height 6
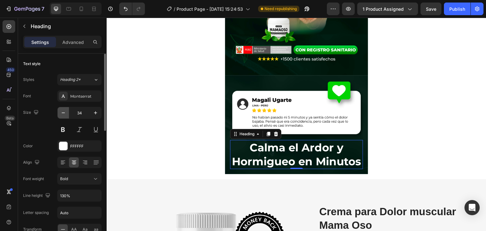
click at [63, 115] on icon "button" at bounding box center [63, 113] width 6 height 6
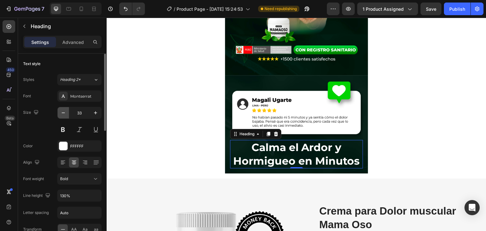
type input "32"
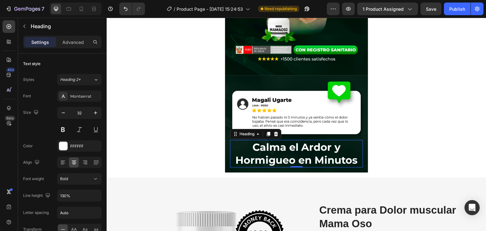
click at [395, 104] on section "Image Image ⁠⁠⁠⁠⁠⁠⁠ Calma el Ardor y Hormigueo en Minutos Heading 0 Row Row Sec…" at bounding box center [297, 14] width 238 height 327
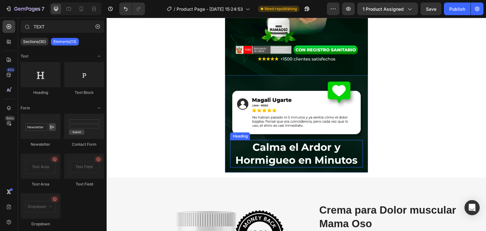
click at [342, 154] on p "⁠⁠⁠⁠⁠⁠⁠ Calma el Ardor y Hormigueo en Minutos" at bounding box center [296, 154] width 131 height 26
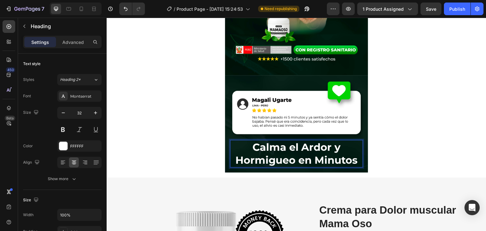
click at [406, 110] on section "Image Image Calma el Ardor y Hormigueo en Minutos Heading 0 Row Row Section 1" at bounding box center [297, 14] width 238 height 327
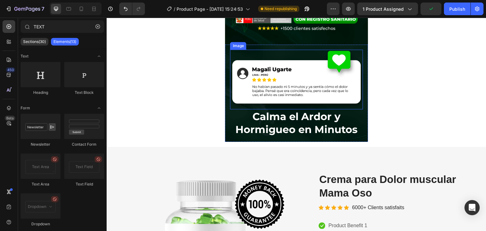
scroll to position [234, 0]
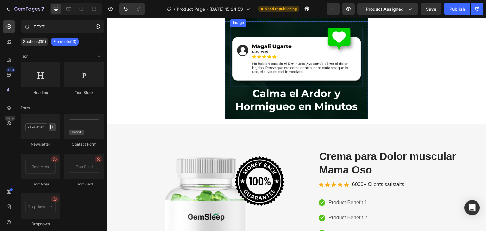
click at [317, 107] on strong "Calma el Ardor y Hormigueo en Minutos" at bounding box center [297, 100] width 122 height 26
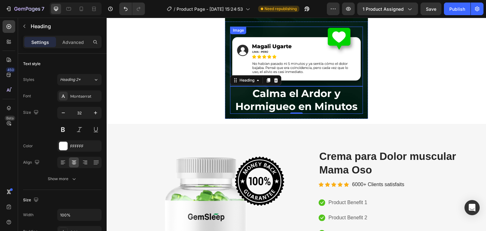
click at [336, 66] on img at bounding box center [296, 57] width 133 height 60
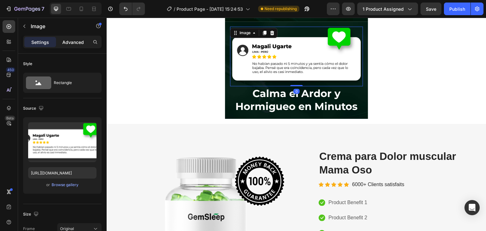
click at [70, 44] on p "Advanced" at bounding box center [73, 42] width 22 height 7
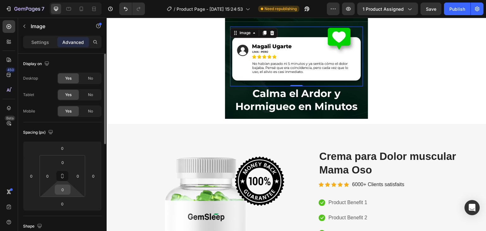
click at [65, 191] on input "0" at bounding box center [62, 189] width 13 height 9
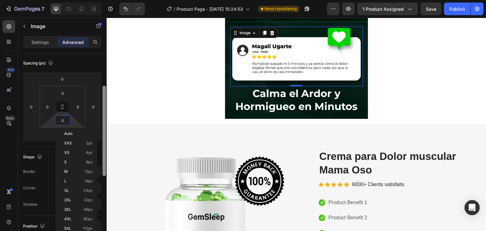
drag, startPoint x: 105, startPoint y: 122, endPoint x: 104, endPoint y: 155, distance: 32.9
click at [104, 155] on div at bounding box center [104, 131] width 3 height 91
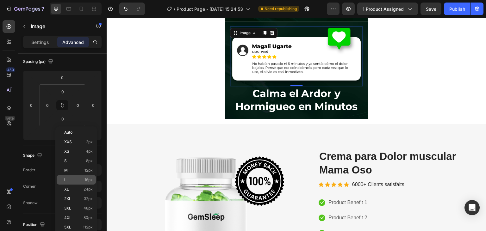
click at [65, 182] on span "L" at bounding box center [65, 180] width 2 height 4
type input "16"
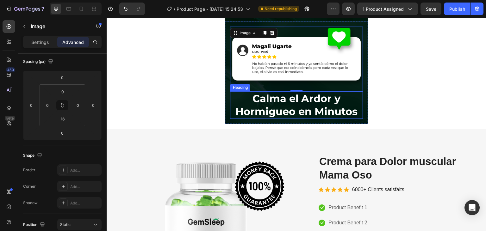
click at [273, 97] on strong "Calma el Ardor y Hormigueo en Minutos" at bounding box center [297, 105] width 122 height 26
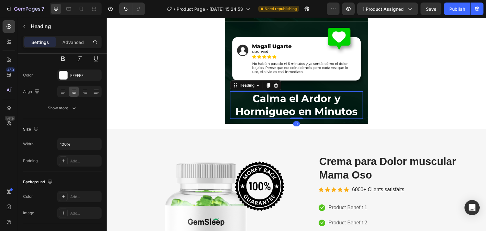
scroll to position [0, 0]
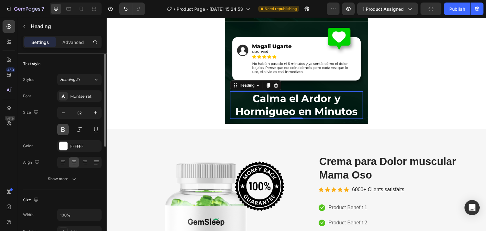
click at [60, 129] on button at bounding box center [62, 129] width 11 height 11
click at [60, 130] on button at bounding box center [62, 129] width 11 height 11
click at [456, 9] on div "Publish" at bounding box center [457, 9] width 16 height 7
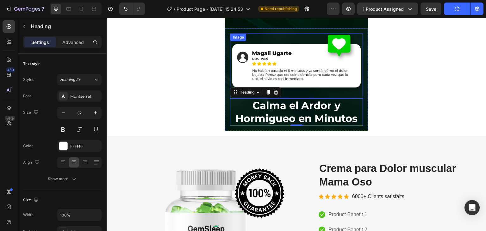
scroll to position [234, 0]
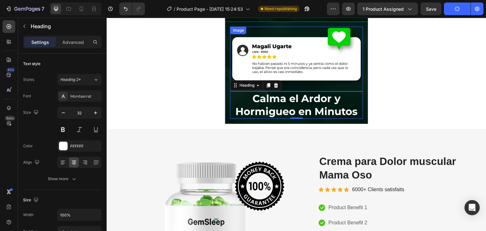
click at [329, 56] on img at bounding box center [296, 57] width 133 height 60
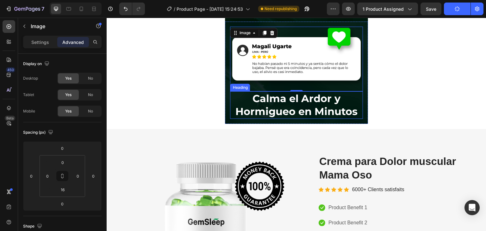
click at [286, 92] on p "⁠⁠⁠⁠⁠⁠⁠ Calma el Ardor y Hormigueo en Minutos" at bounding box center [296, 105] width 131 height 26
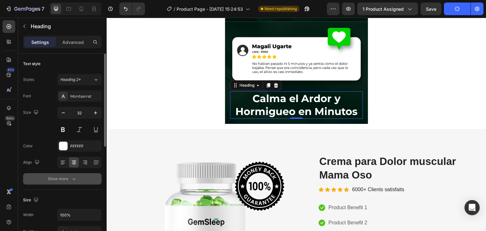
click at [70, 182] on button "Show more" at bounding box center [62, 178] width 79 height 11
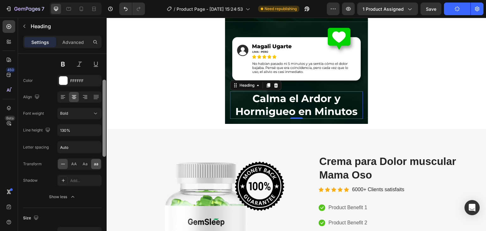
scroll to position [66, 0]
drag, startPoint x: 105, startPoint y: 127, endPoint x: 99, endPoint y: 159, distance: 32.1
click at [99, 159] on div "Text style Styles Heading 2* Font Montserrat Size 32 Color FFFFFF Align Font we…" at bounding box center [62, 152] width 89 height 196
click at [80, 124] on input "130%" at bounding box center [80, 129] width 44 height 11
click at [94, 128] on icon "button" at bounding box center [95, 130] width 6 height 6
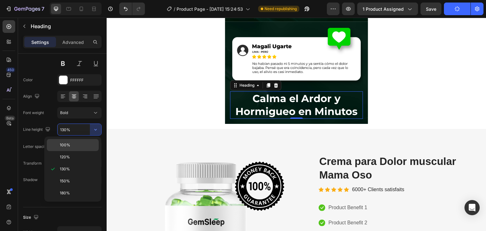
click at [61, 151] on div "100%" at bounding box center [73, 157] width 52 height 12
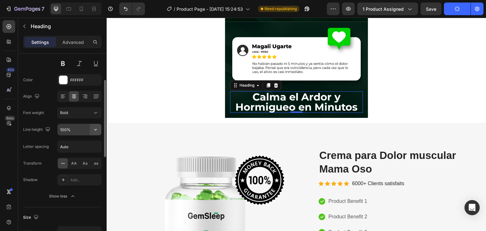
click at [99, 129] on button "button" at bounding box center [95, 129] width 11 height 11
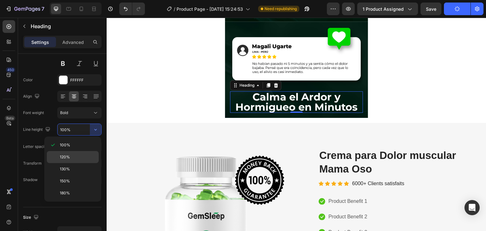
click at [68, 159] on span "120%" at bounding box center [65, 157] width 10 height 6
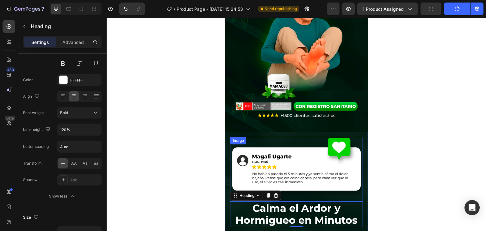
scroll to position [234, 0]
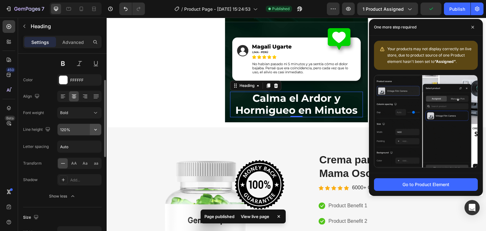
click at [97, 131] on icon "button" at bounding box center [95, 130] width 6 height 6
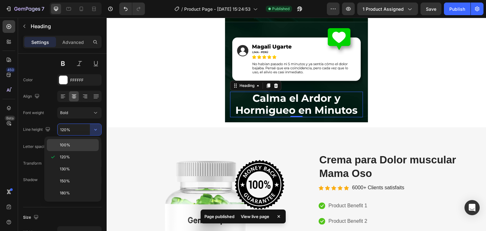
click at [71, 148] on p "100%" at bounding box center [78, 145] width 36 height 6
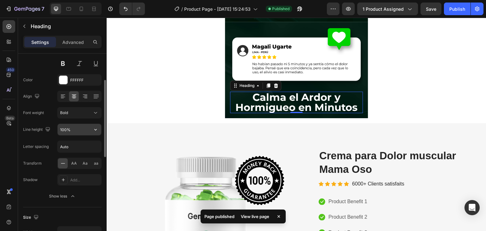
click at [64, 131] on input "100%" at bounding box center [80, 129] width 44 height 11
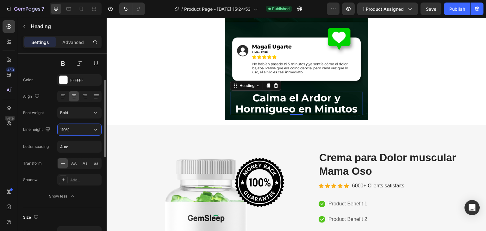
type input "110%"
click at [450, 7] on div "Publish" at bounding box center [457, 9] width 16 height 7
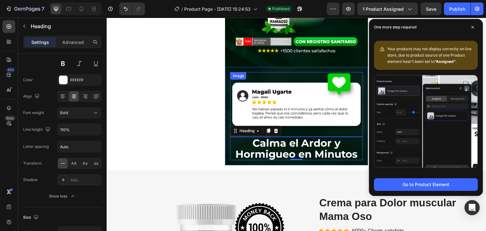
scroll to position [200, 0]
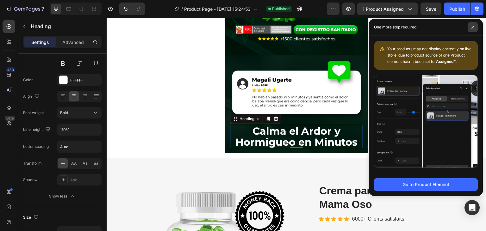
click at [472, 26] on icon at bounding box center [473, 27] width 3 height 3
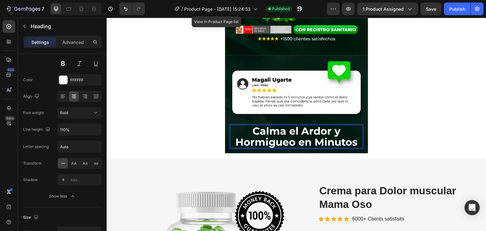
click at [283, 130] on strong "Calma el Ardor y Hormigueo en Minutos" at bounding box center [297, 136] width 122 height 23
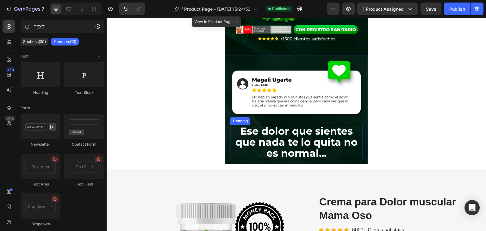
click at [297, 140] on strong "Ese dolor que sientes que nada te lo quita no es normal..." at bounding box center [297, 142] width 123 height 35
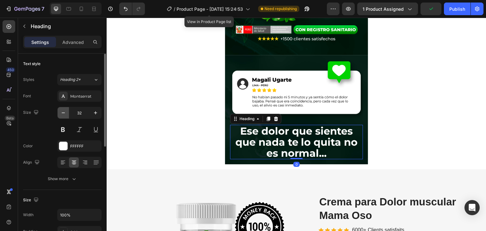
click at [64, 115] on icon "button" at bounding box center [63, 113] width 6 height 6
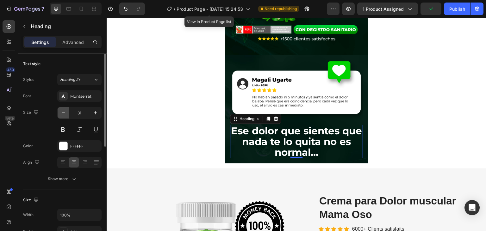
click at [64, 115] on icon "button" at bounding box center [63, 113] width 6 height 6
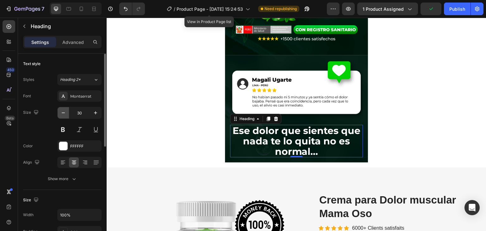
click at [64, 115] on icon "button" at bounding box center [63, 113] width 6 height 6
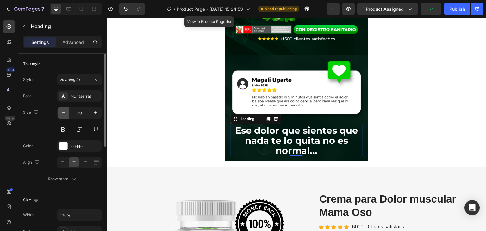
type input "29"
click at [450, 15] on div "7 Version history / Product Page - [DATE] 15:24:53 View in Product Page list Ne…" at bounding box center [243, 9] width 486 height 18
click at [453, 12] on div "Publish" at bounding box center [457, 9] width 16 height 7
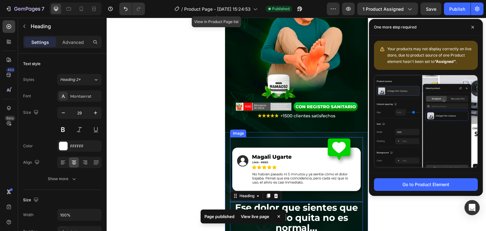
scroll to position [167, 0]
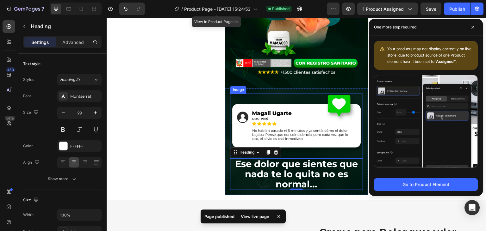
click at [310, 140] on img at bounding box center [296, 124] width 133 height 60
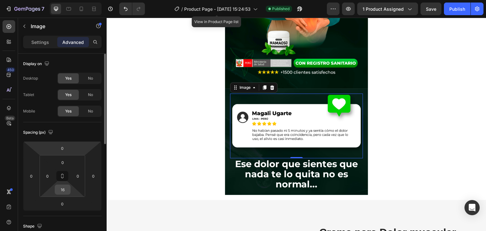
click at [65, 188] on input "16" at bounding box center [62, 189] width 13 height 9
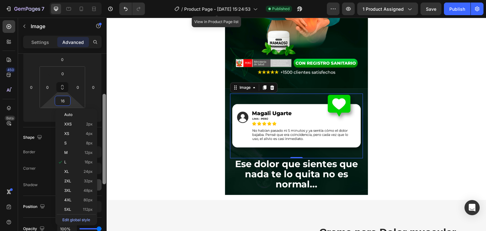
drag, startPoint x: 105, startPoint y: 140, endPoint x: 98, endPoint y: 182, distance: 42.7
click at [98, 182] on div "Display on Desktop Yes No Tablet Yes No Mobile Yes No Spacing (px) 0 0 0 0 0 0 …" at bounding box center [62, 152] width 89 height 196
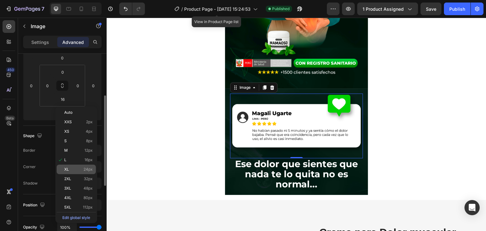
click at [79, 173] on div "XL 24px" at bounding box center [76, 169] width 39 height 9
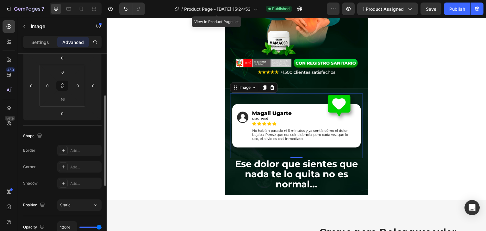
type input "24"
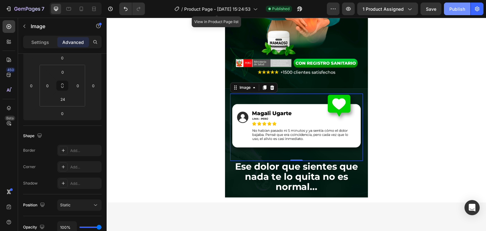
click at [454, 8] on div "Publish" at bounding box center [457, 9] width 16 height 7
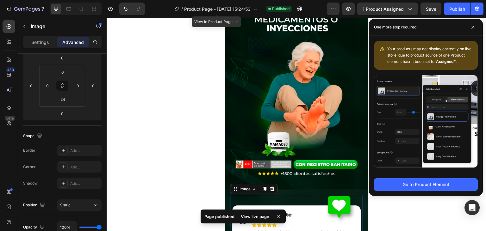
scroll to position [100, 0]
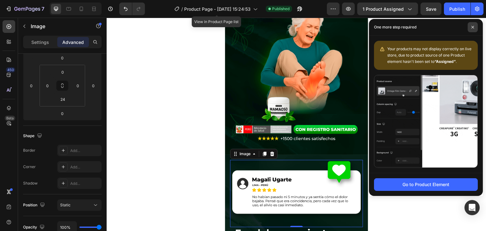
click at [471, 25] on span at bounding box center [473, 27] width 10 height 10
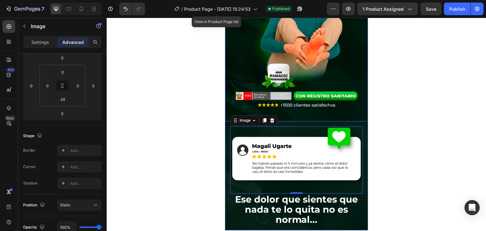
scroll to position [234, 0]
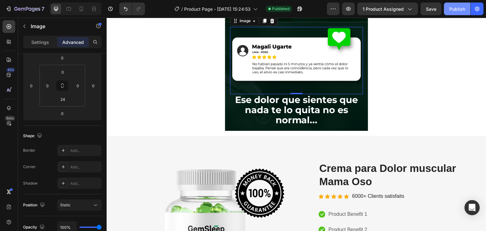
click at [455, 9] on div "Publish" at bounding box center [457, 9] width 16 height 7
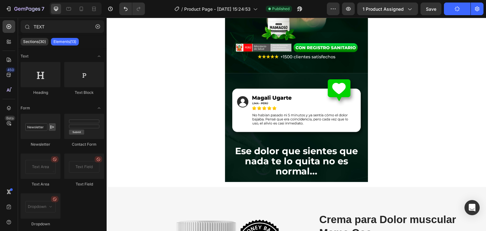
scroll to position [251, 0]
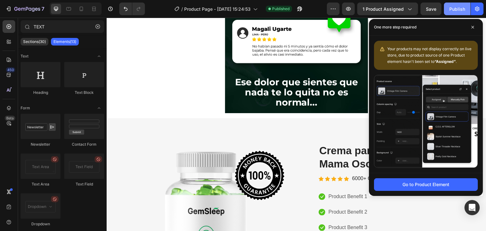
click at [462, 9] on div "Publish" at bounding box center [457, 9] width 16 height 7
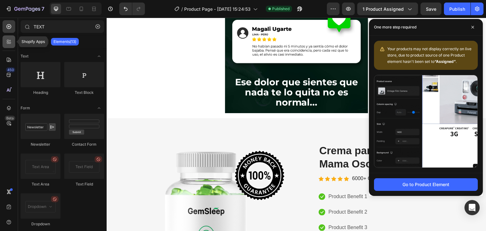
click at [11, 42] on icon at bounding box center [10, 43] width 2 height 2
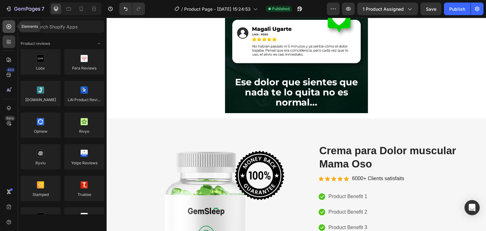
click at [6, 27] on icon at bounding box center [9, 26] width 6 height 6
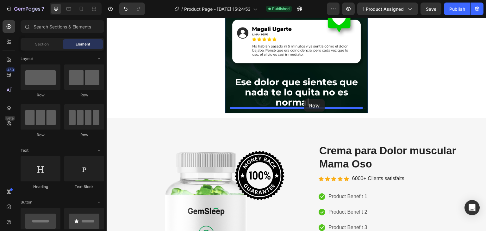
drag, startPoint x: 149, startPoint y: 97, endPoint x: 304, endPoint y: 100, distance: 155.1
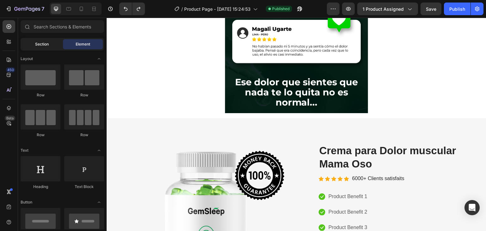
click at [41, 44] on span "Section" at bounding box center [42, 44] width 14 height 6
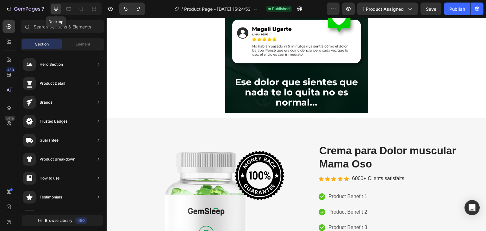
click at [58, 10] on icon at bounding box center [56, 9] width 4 height 4
click at [79, 10] on icon at bounding box center [81, 9] width 6 height 6
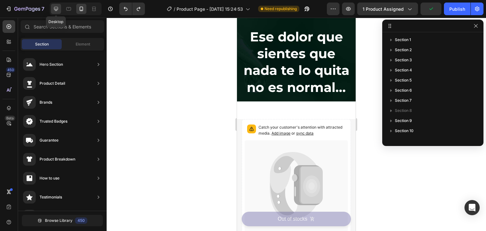
click at [55, 11] on icon at bounding box center [56, 9] width 4 height 4
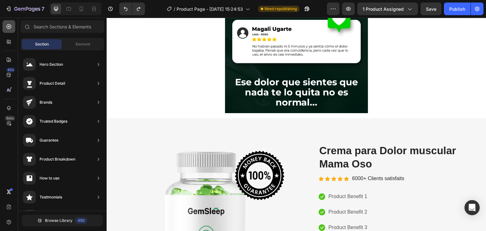
click at [6, 30] on div at bounding box center [9, 26] width 13 height 13
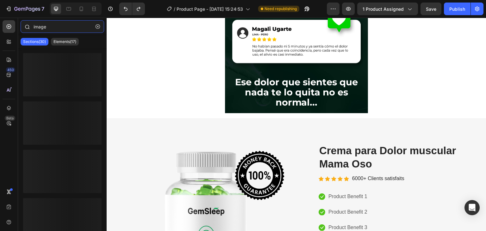
type input "image"
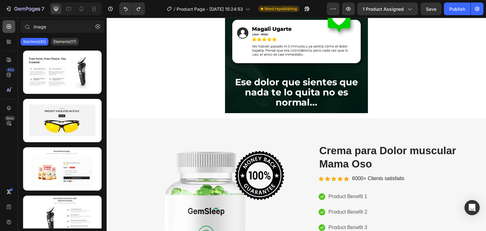
click at [6, 27] on icon at bounding box center [9, 26] width 6 height 6
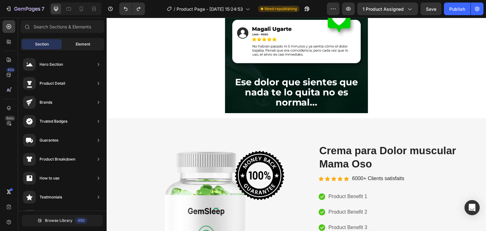
click at [87, 49] on div "Element" at bounding box center [83, 44] width 40 height 10
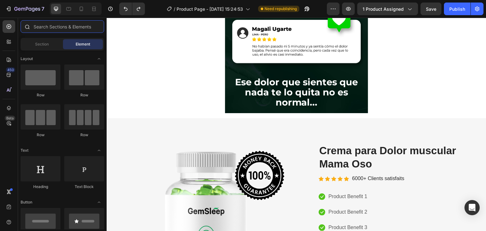
click at [66, 28] on input "text" at bounding box center [63, 26] width 84 height 13
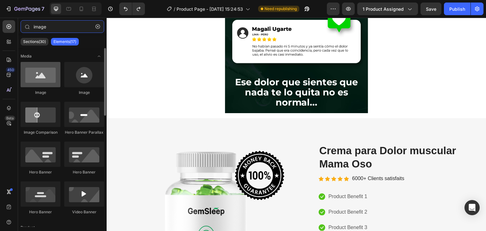
type input "image"
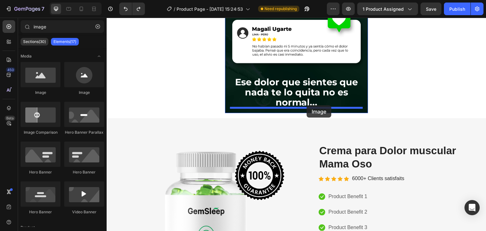
drag, startPoint x: 147, startPoint y: 87, endPoint x: 307, endPoint y: 105, distance: 160.6
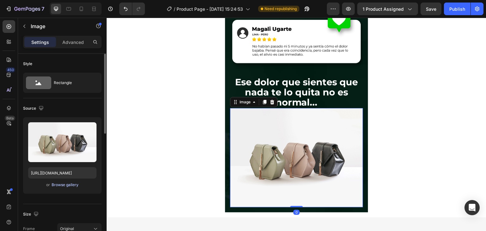
click at [58, 187] on div "Browse gallery" at bounding box center [65, 185] width 27 height 6
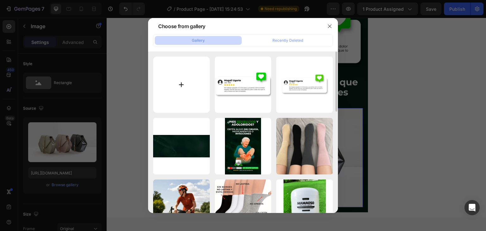
click at [182, 93] on input "file" at bounding box center [181, 85] width 57 height 57
type input "C:\fakepath\Pi7_GIF_CMP.gif"
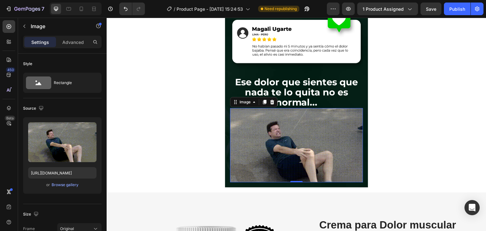
type input "[URL][DOMAIN_NAME]"
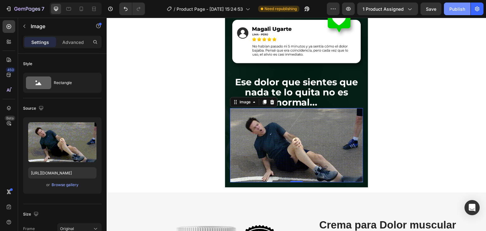
click at [449, 8] on button "Publish" at bounding box center [457, 9] width 27 height 13
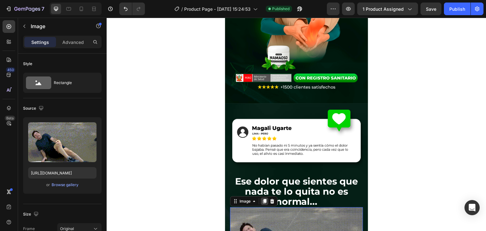
scroll to position [285, 0]
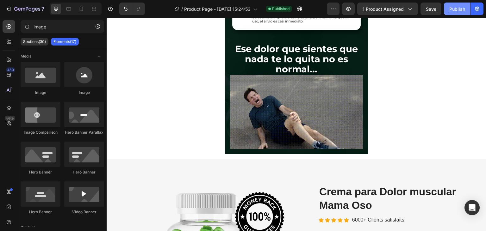
click at [453, 8] on div "Publish" at bounding box center [457, 9] width 16 height 7
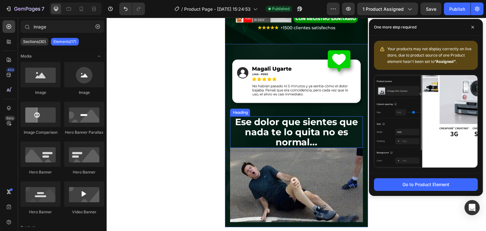
scroll to position [167, 0]
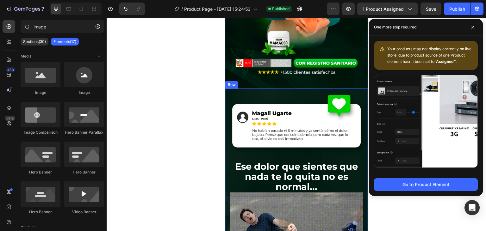
click at [227, 96] on div "Image ⁠⁠⁠⁠⁠⁠⁠ Ese dolor que sientes que nada te lo quita no es normal... Headin…" at bounding box center [296, 181] width 143 height 184
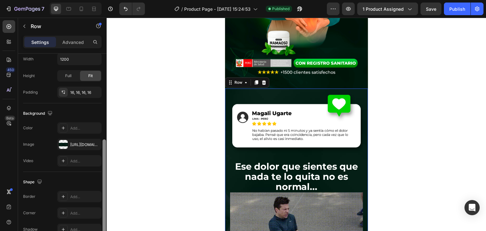
scroll to position [171, 0]
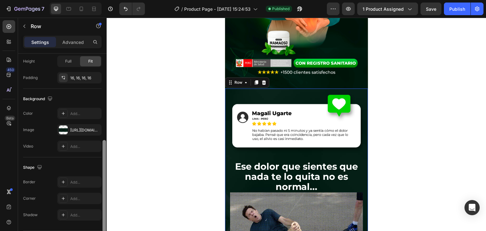
drag, startPoint x: 104, startPoint y: 86, endPoint x: 96, endPoint y: 173, distance: 87.0
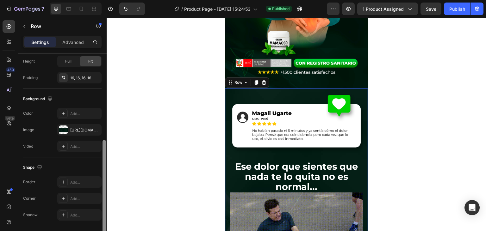
click at [96, 173] on div "Layout Column width Change ratio Fit to content 12 Columns management Order 1 c…" at bounding box center [62, 152] width 89 height 196
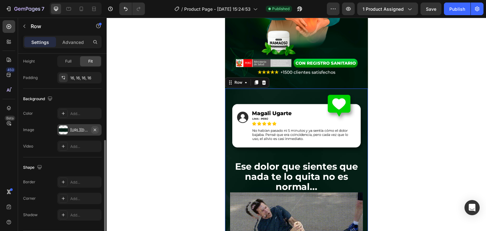
click at [95, 130] on icon "button" at bounding box center [94, 130] width 5 height 5
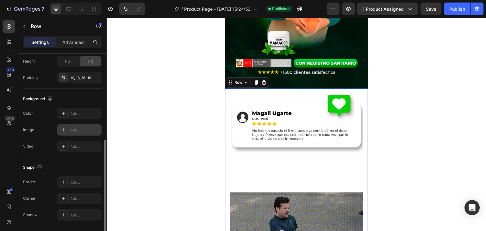
click at [65, 129] on icon at bounding box center [63, 130] width 5 height 5
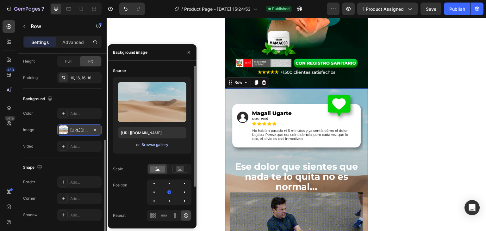
click at [151, 148] on div "Browse gallery" at bounding box center [154, 145] width 27 height 6
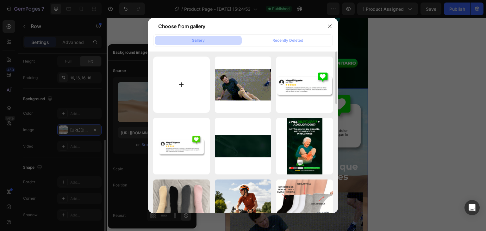
click at [189, 81] on input "file" at bounding box center [181, 85] width 57 height 57
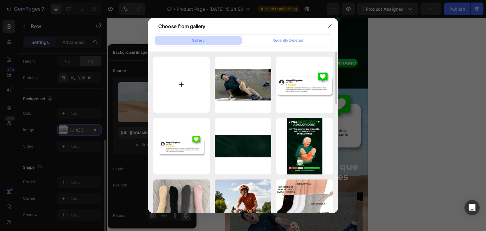
type input "C:\fakepath\about-bg.jpg"
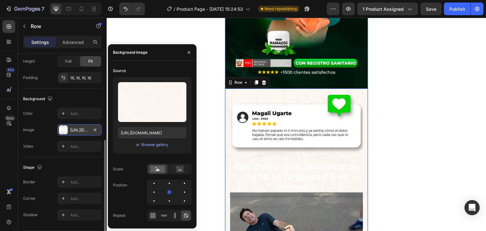
type input "[URL][DOMAIN_NAME]"
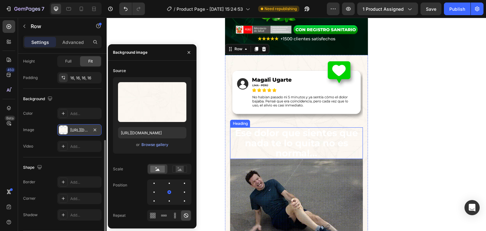
click at [265, 142] on strong "Ese dolor que sientes que nada te lo quita no es normal..." at bounding box center [296, 143] width 123 height 31
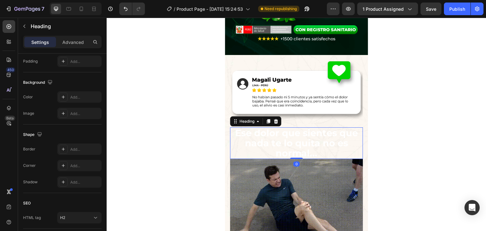
scroll to position [0, 0]
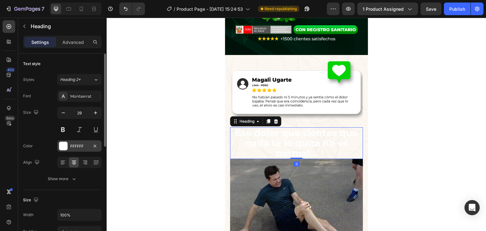
click at [62, 144] on div at bounding box center [63, 146] width 8 height 8
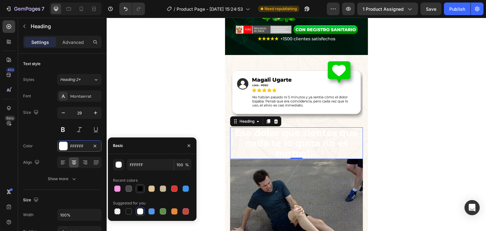
click at [140, 191] on div at bounding box center [140, 189] width 6 height 6
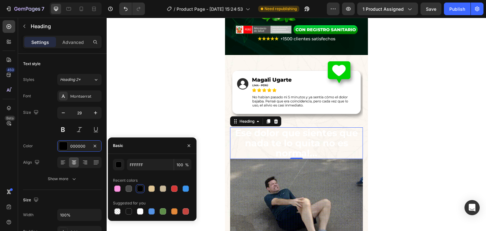
type input "000000"
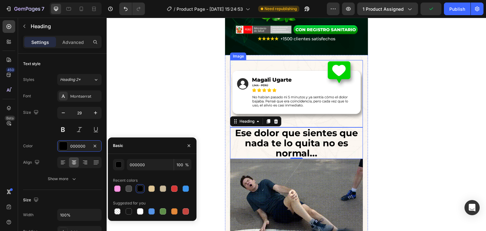
click at [331, 93] on img at bounding box center [296, 90] width 133 height 60
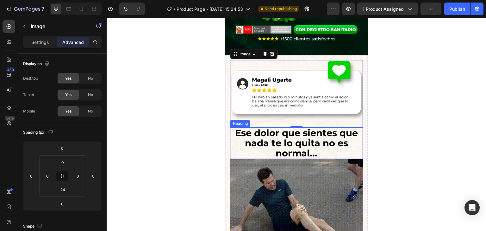
click at [310, 146] on strong "Ese dolor que sientes que nada te lo quita no es normal..." at bounding box center [296, 143] width 123 height 31
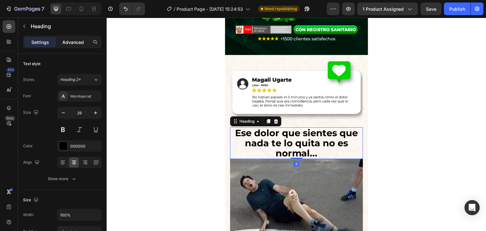
click at [77, 42] on p "Advanced" at bounding box center [73, 42] width 22 height 7
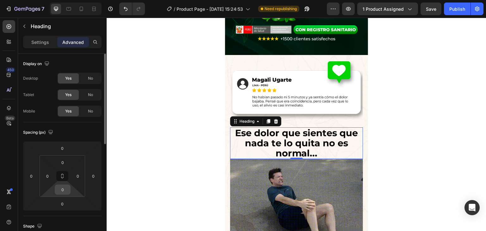
click at [62, 191] on input "0" at bounding box center [62, 189] width 13 height 9
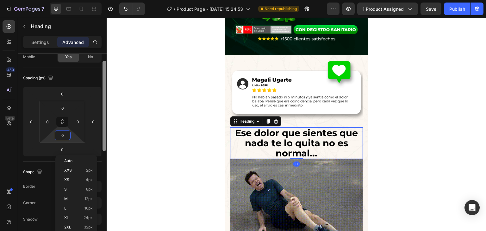
drag, startPoint x: 103, startPoint y: 131, endPoint x: 103, endPoint y: 157, distance: 25.6
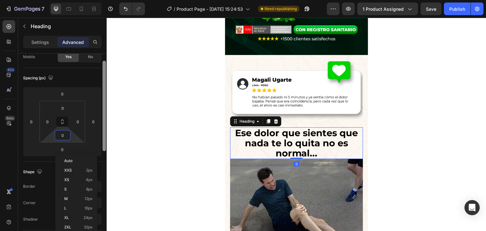
click at [103, 151] on div at bounding box center [104, 106] width 3 height 91
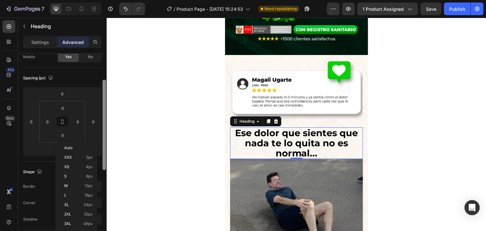
scroll to position [55, 0]
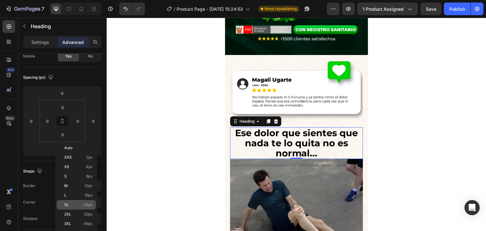
click at [68, 203] on span "XL" at bounding box center [66, 205] width 5 height 4
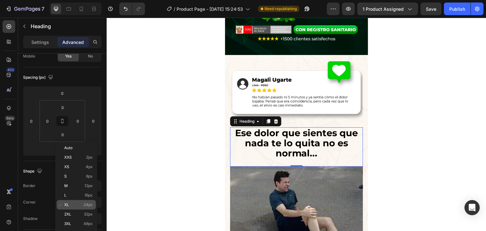
type input "24"
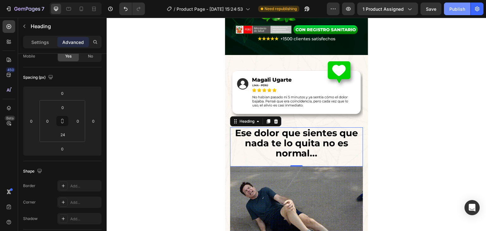
click at [458, 6] on div "Publish" at bounding box center [457, 9] width 16 height 7
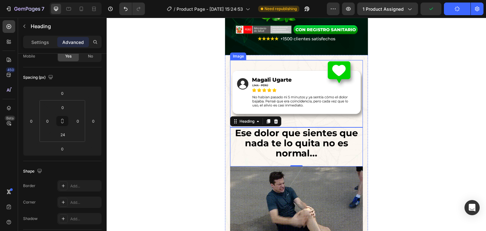
click at [313, 89] on img at bounding box center [296, 90] width 133 height 60
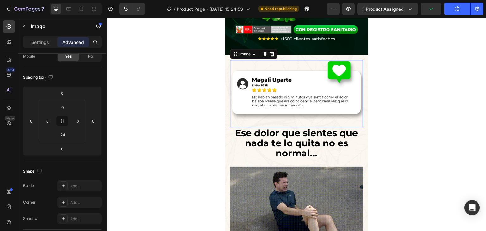
scroll to position [0, 0]
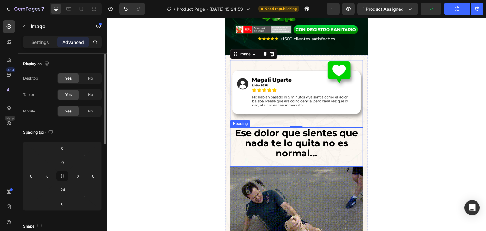
click at [322, 139] on strong "Ese dolor que sientes que nada te lo quita no es normal..." at bounding box center [296, 143] width 123 height 31
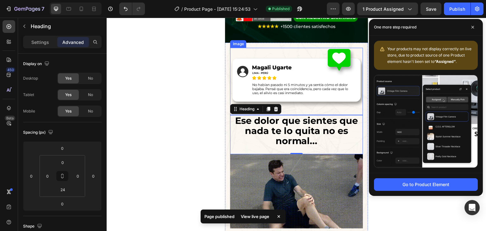
scroll to position [234, 0]
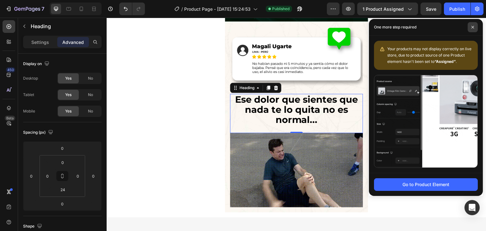
click at [472, 27] on icon at bounding box center [472, 27] width 3 height 3
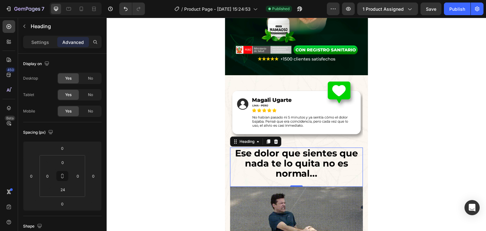
scroll to position [200, 0]
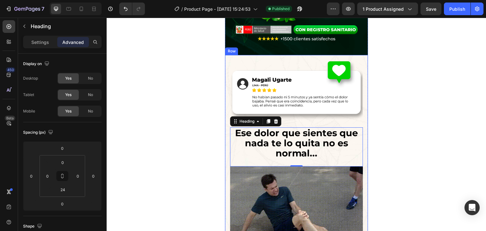
click at [227, 61] on div "Image ⁠⁠⁠⁠⁠⁠⁠ Ese dolor que sientes que nada te lo quita no es normal... Headin…" at bounding box center [296, 150] width 143 height 191
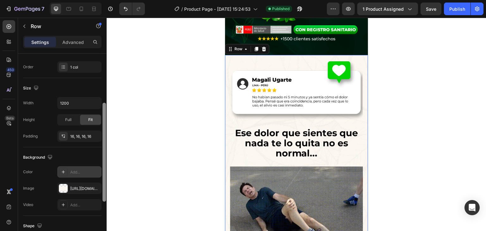
scroll to position [114, 0]
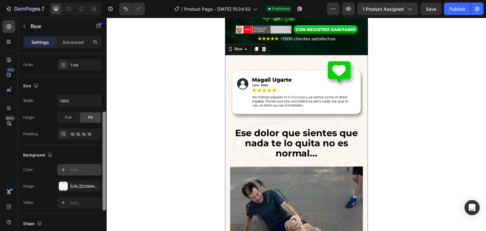
drag, startPoint x: 104, startPoint y: 115, endPoint x: 99, endPoint y: 173, distance: 58.5
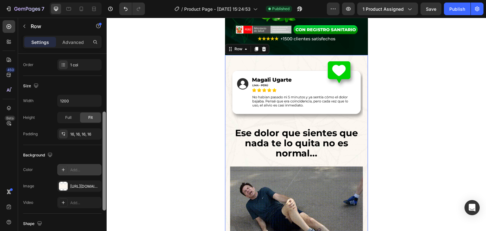
click at [99, 173] on div "Layout Column width Change ratio Fit to content 12 Columns management Order 1 c…" at bounding box center [62, 152] width 89 height 196
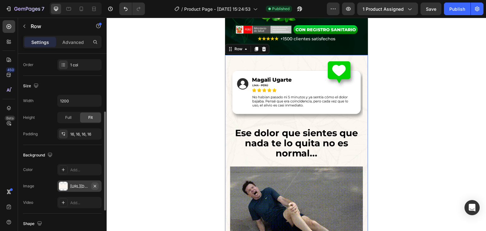
click at [97, 185] on icon "button" at bounding box center [94, 186] width 5 height 5
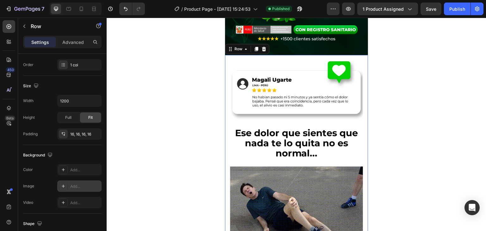
click at [67, 185] on div at bounding box center [63, 186] width 9 height 9
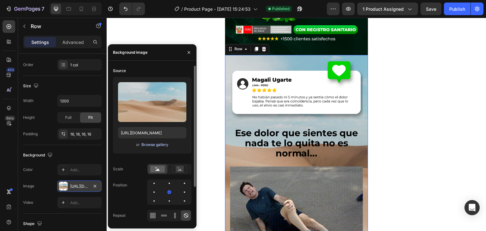
click at [149, 146] on div "Browse gallery" at bounding box center [154, 145] width 27 height 6
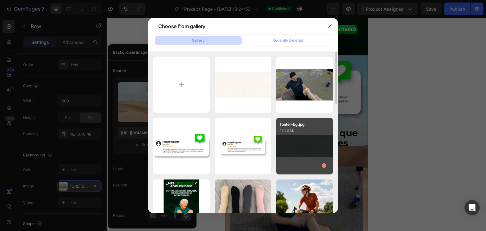
click at [289, 141] on div "footer-bg.jpg 17.52 kb" at bounding box center [304, 146] width 57 height 57
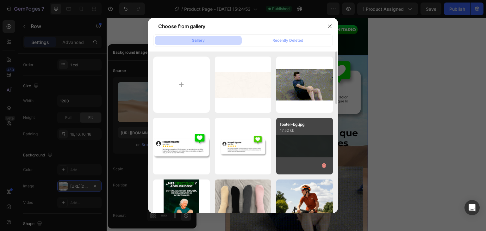
type input "[URL][DOMAIN_NAME]"
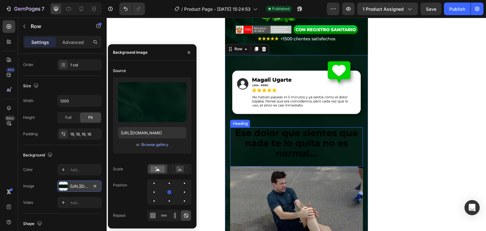
click at [290, 141] on strong "Ese dolor que sientes que nada te lo quita no es normal..." at bounding box center [296, 143] width 123 height 31
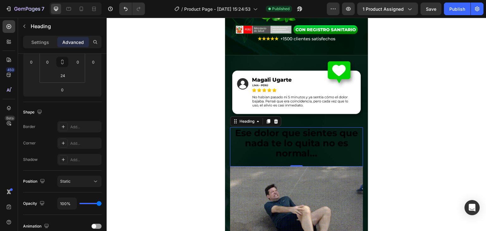
scroll to position [0, 0]
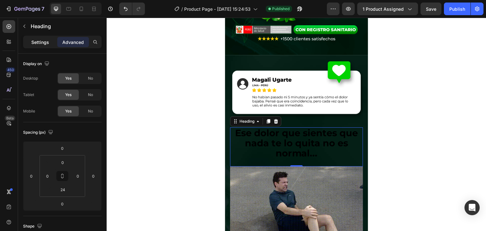
click at [38, 47] on div "Settings" at bounding box center [40, 42] width 32 height 10
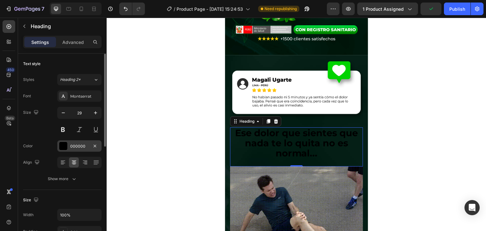
click at [64, 147] on div at bounding box center [63, 146] width 8 height 8
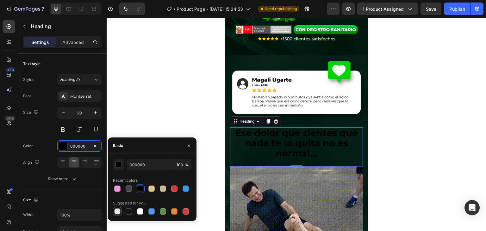
click at [116, 209] on div at bounding box center [117, 212] width 6 height 6
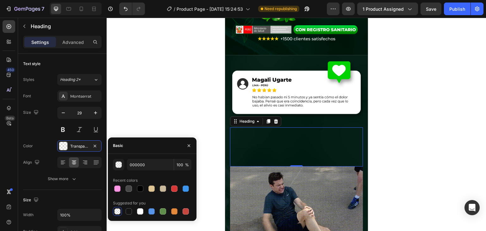
type input "0"
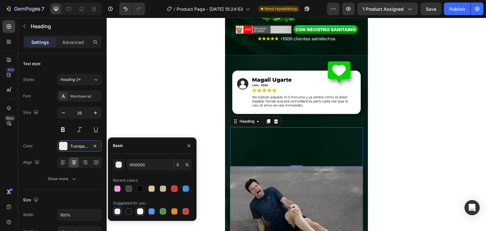
click at [142, 214] on div at bounding box center [140, 212] width 6 height 6
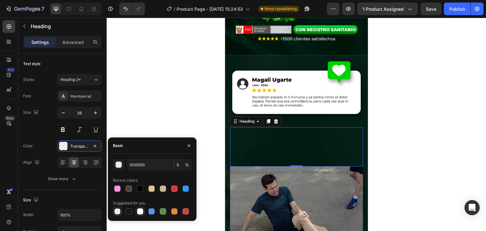
type input "FFFFFF"
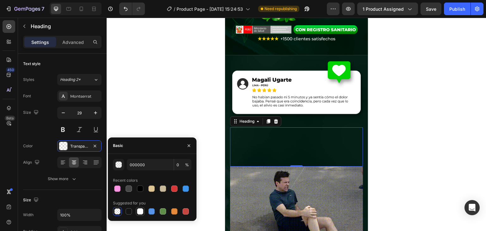
type input "100"
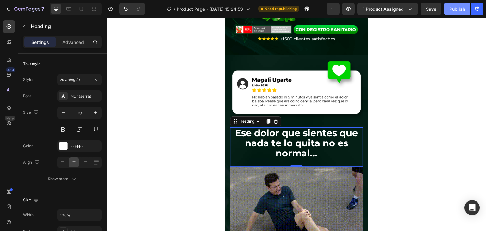
click at [450, 6] on button "Publish" at bounding box center [457, 9] width 27 height 13
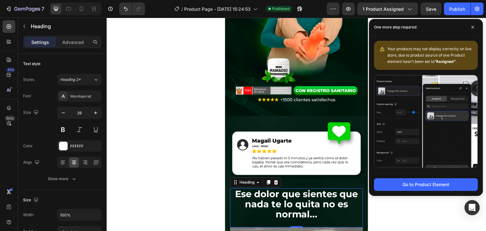
scroll to position [167, 0]
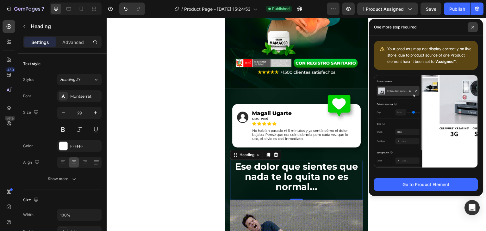
click at [473, 27] on icon at bounding box center [473, 27] width 3 height 3
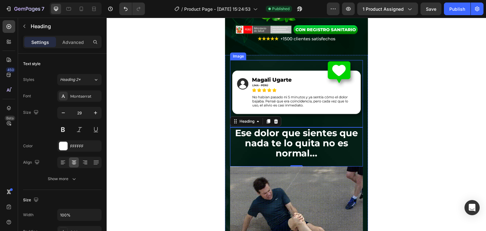
scroll to position [234, 0]
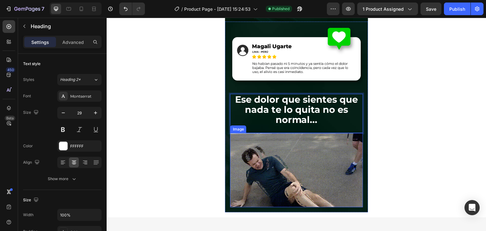
click at [321, 148] on img at bounding box center [296, 170] width 133 height 75
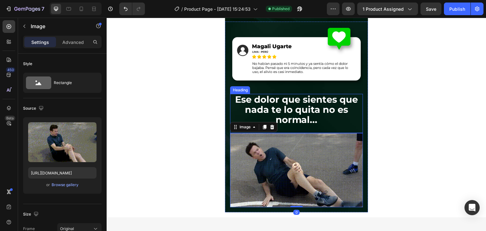
click at [332, 117] on p "⁠⁠⁠⁠⁠⁠⁠ Ese dolor que sientes que nada te lo quita no es normal..." at bounding box center [296, 110] width 131 height 30
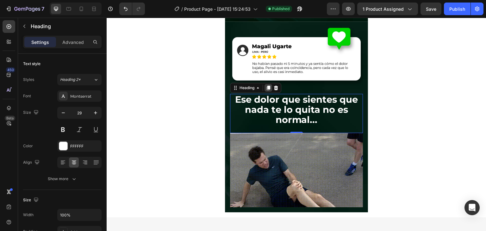
click at [267, 88] on icon at bounding box center [268, 88] width 3 height 4
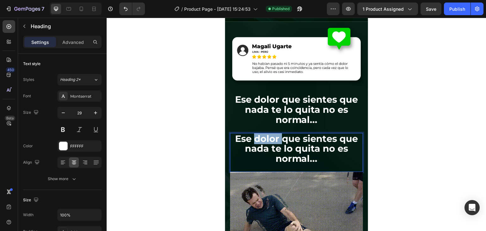
click at [274, 141] on strong "Ese dolor que sientes que nada te lo quita no es normal..." at bounding box center [296, 148] width 123 height 31
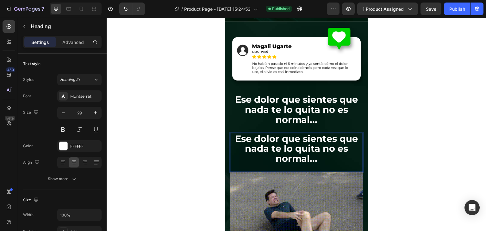
click at [274, 141] on strong "Ese dolor que sientes que nada te lo quita no es normal..." at bounding box center [296, 148] width 123 height 31
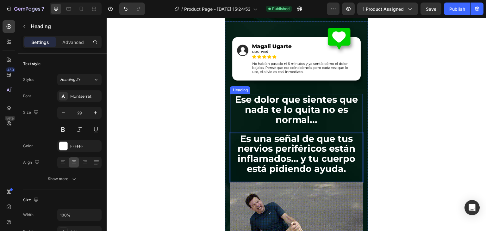
click at [311, 122] on strong "Ese dolor que sientes que nada te lo quita no es normal..." at bounding box center [296, 109] width 123 height 31
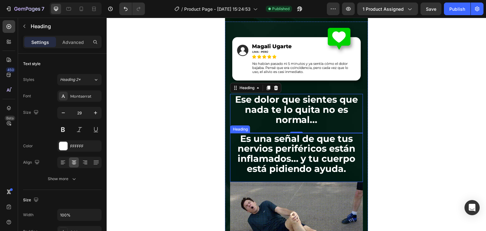
click at [296, 148] on p "Es una señal de que tus nervios periféricos están inflamados… y tu cuerpo está …" at bounding box center [296, 154] width 131 height 41
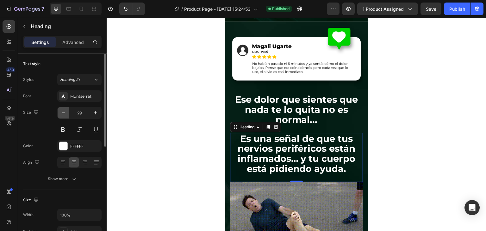
click at [61, 112] on icon "button" at bounding box center [63, 113] width 6 height 6
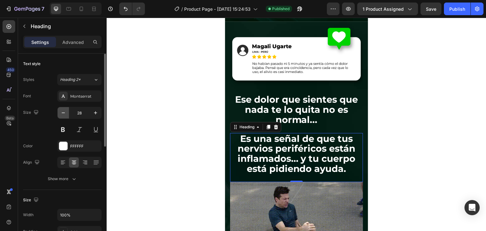
click at [61, 112] on icon "button" at bounding box center [63, 113] width 6 height 6
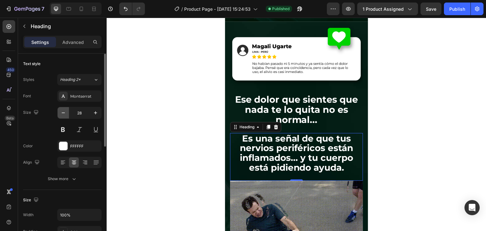
click at [61, 112] on icon "button" at bounding box center [63, 113] width 6 height 6
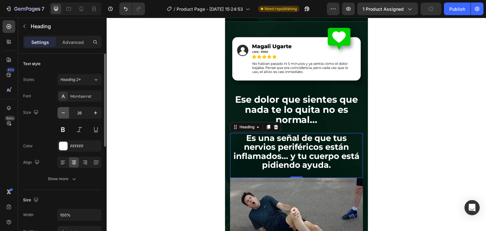
click at [61, 112] on icon "button" at bounding box center [63, 113] width 6 height 6
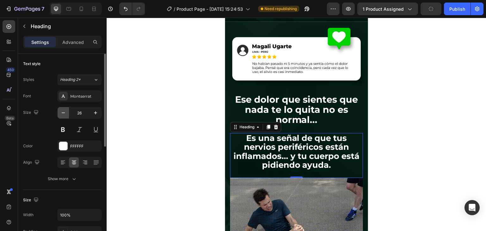
click at [61, 112] on icon "button" at bounding box center [63, 113] width 6 height 6
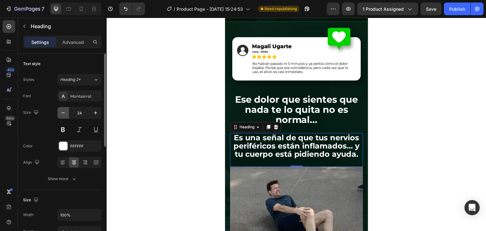
click at [61, 112] on icon "button" at bounding box center [63, 113] width 6 height 6
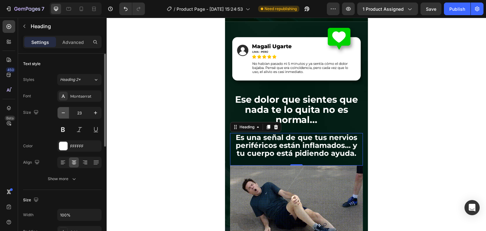
click at [61, 112] on icon "button" at bounding box center [63, 113] width 6 height 6
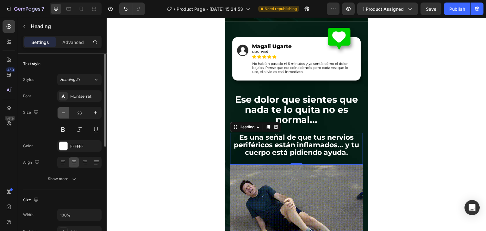
type input "22"
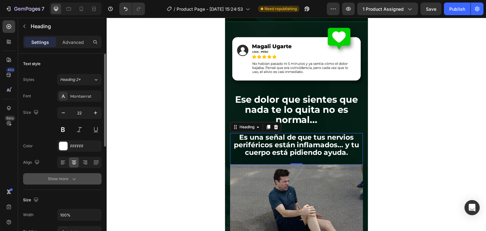
click at [75, 182] on icon "button" at bounding box center [74, 179] width 6 height 6
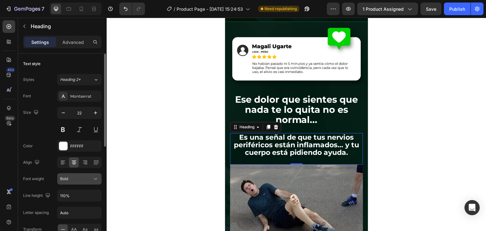
click at [79, 180] on div "Bold" at bounding box center [76, 179] width 32 height 6
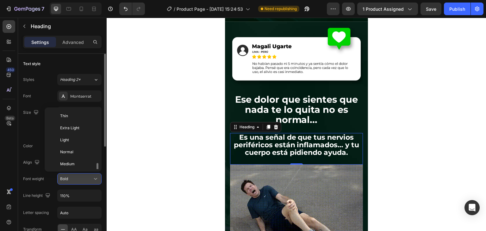
scroll to position [34, 0]
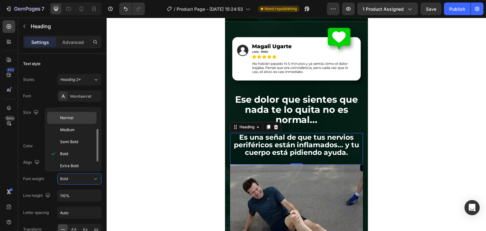
click at [73, 119] on span "Normal" at bounding box center [66, 118] width 13 height 6
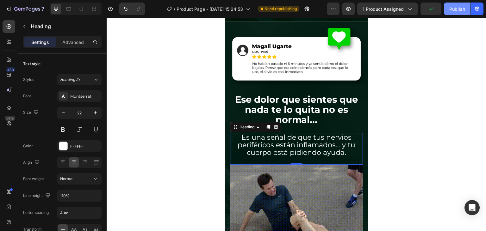
click at [457, 8] on div "Publish" at bounding box center [457, 9] width 16 height 7
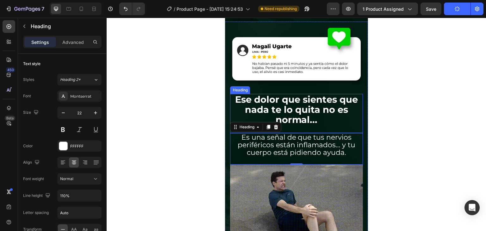
click at [328, 100] on strong "Ese dolor que sientes que nada te lo quita no es normal..." at bounding box center [296, 109] width 123 height 31
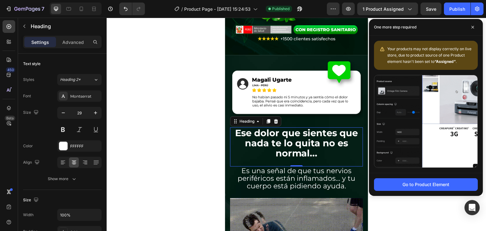
scroll to position [234, 0]
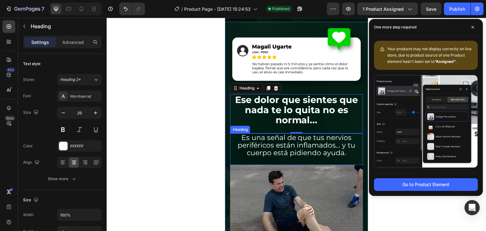
click at [300, 154] on p "Es una señal de que tus nervios periféricos están inflamados… y tu cuerpo está …" at bounding box center [296, 145] width 131 height 23
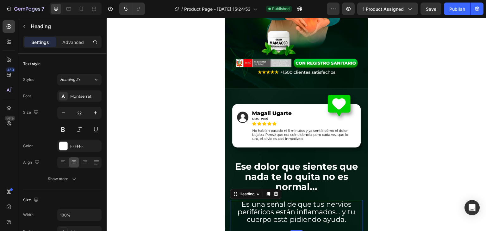
scroll to position [134, 0]
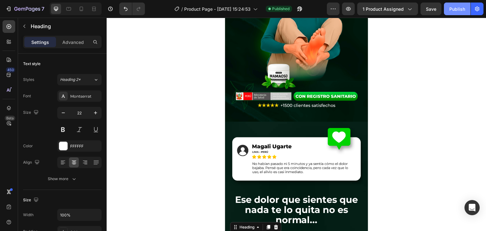
click at [446, 7] on button "Publish" at bounding box center [457, 9] width 27 height 13
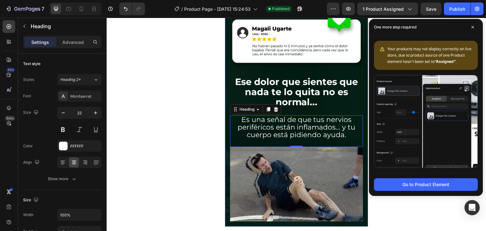
scroll to position [267, 0]
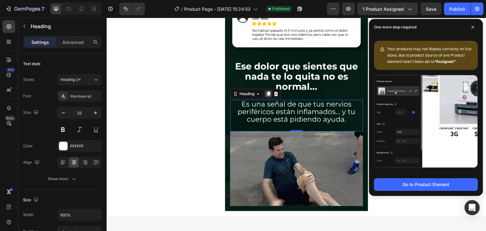
click at [269, 94] on icon at bounding box center [268, 94] width 3 height 4
